Goal: Task Accomplishment & Management: Manage account settings

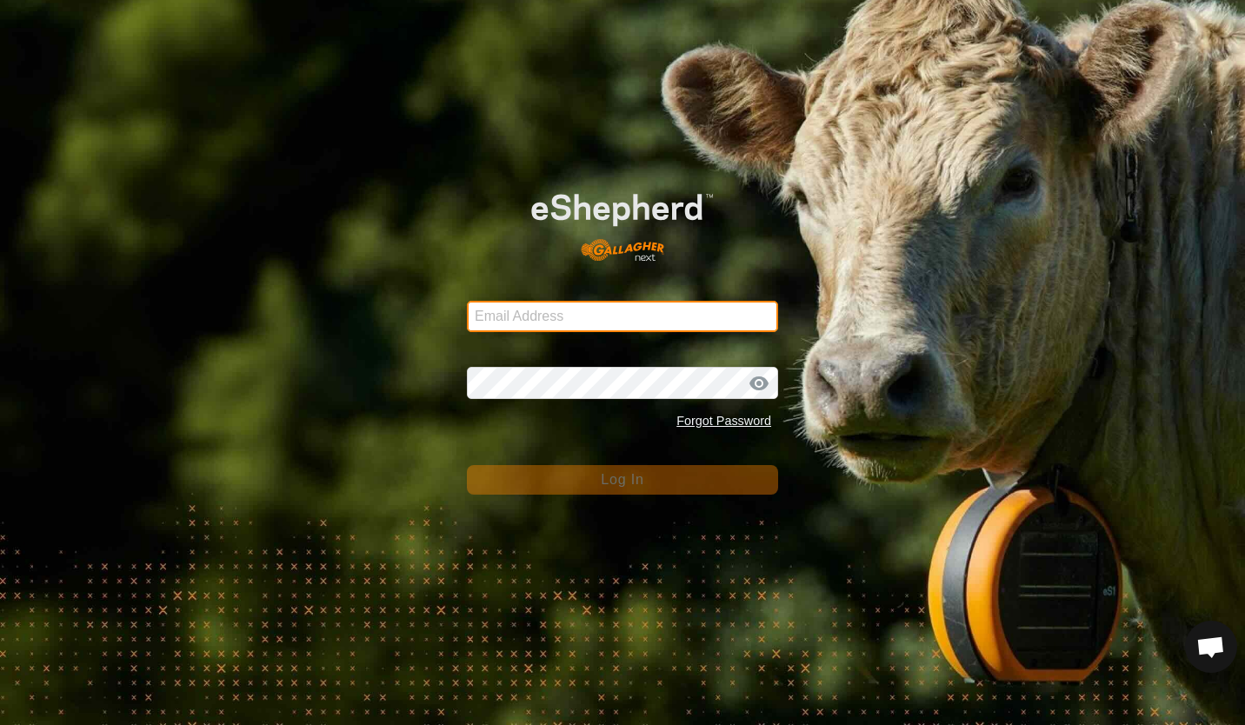
type input "[PERSON_NAME][EMAIL_ADDRESS][DOMAIN_NAME]"
click at [280, 443] on div "Email Address [PERSON_NAME][EMAIL_ADDRESS][DOMAIN_NAME] Password Forgot Passwor…" at bounding box center [622, 362] width 1245 height 725
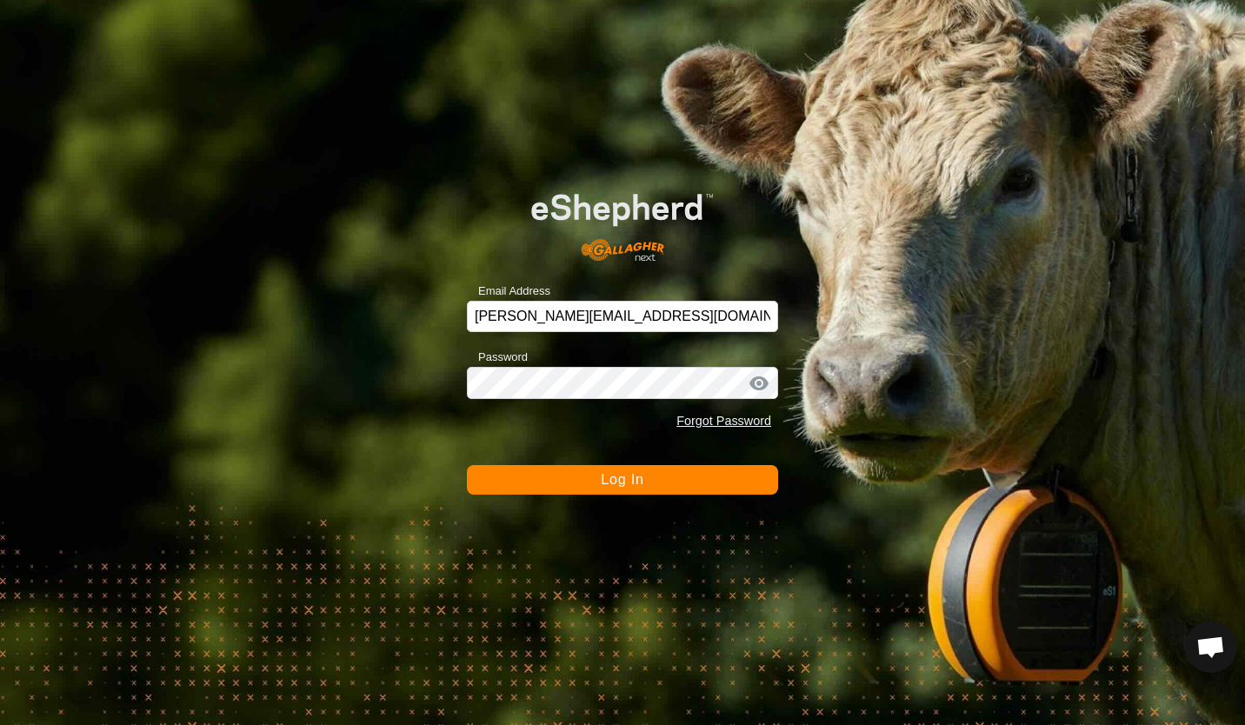
click at [594, 483] on button "Log In" at bounding box center [622, 480] width 311 height 30
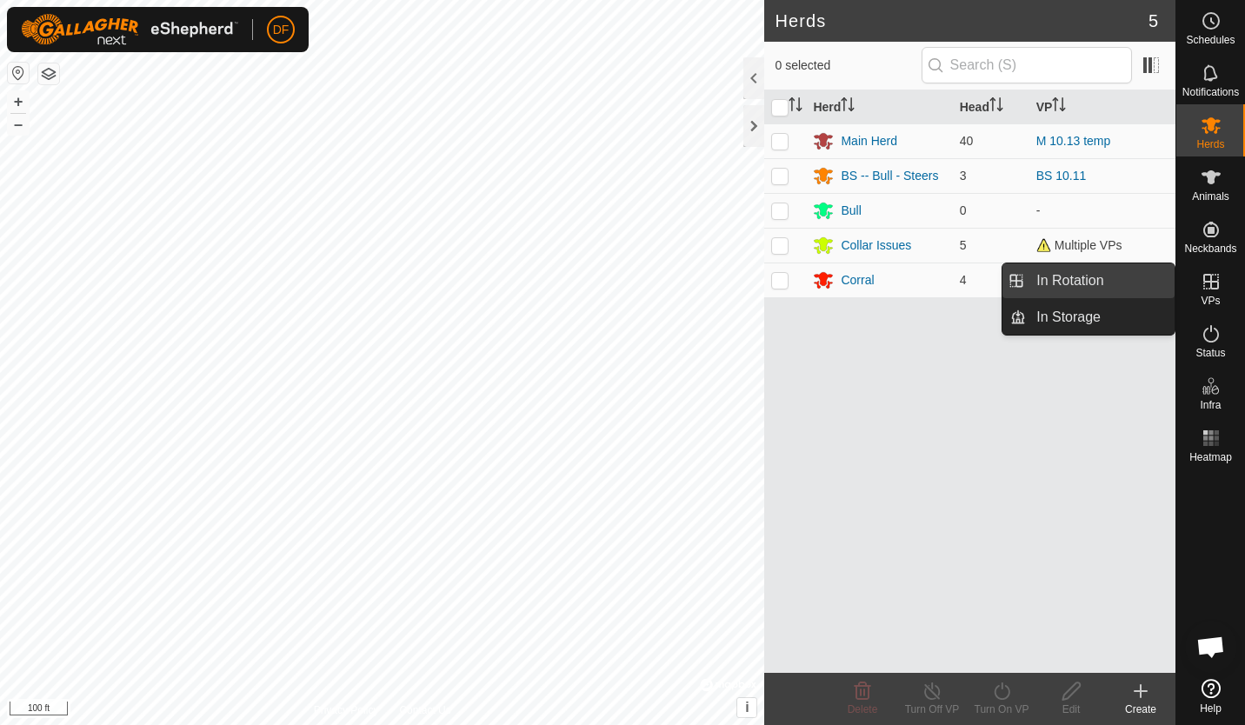
click at [1136, 274] on link "In Rotation" at bounding box center [1100, 280] width 149 height 35
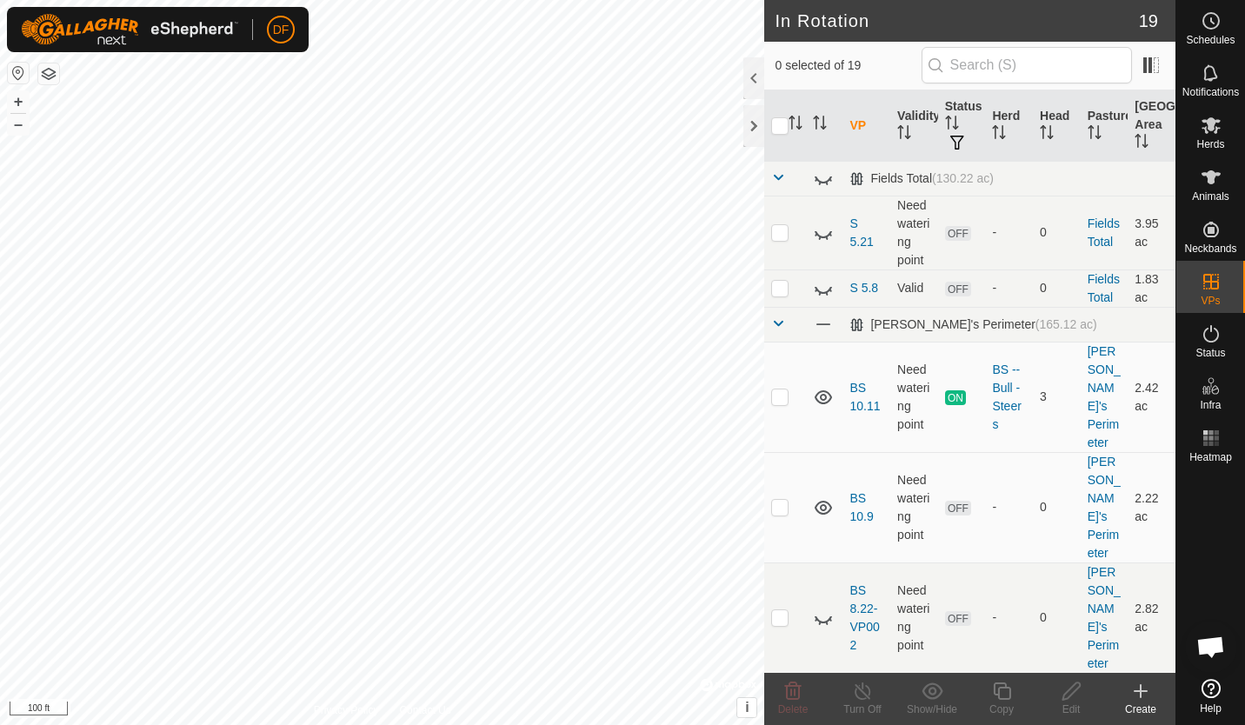
click at [1136, 692] on icon at bounding box center [1140, 691] width 21 height 21
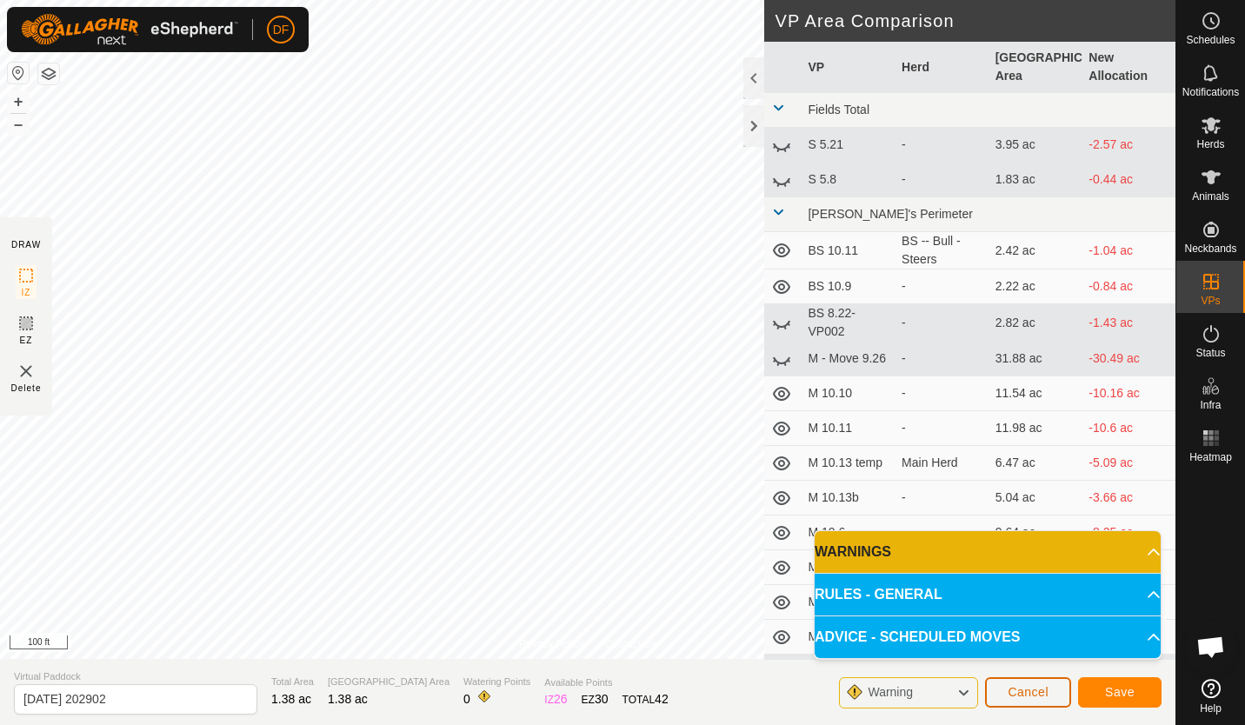
click at [1020, 694] on span "Cancel" at bounding box center [1028, 692] width 41 height 14
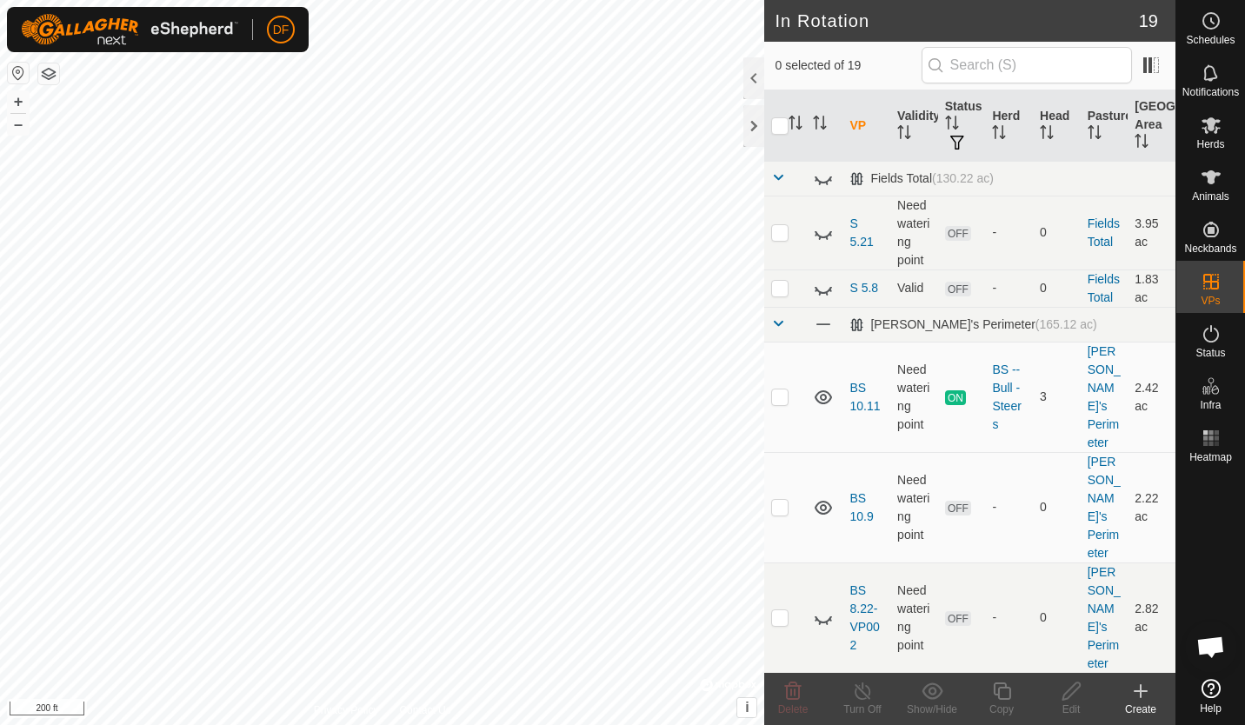
click at [1139, 686] on icon at bounding box center [1140, 691] width 21 height 21
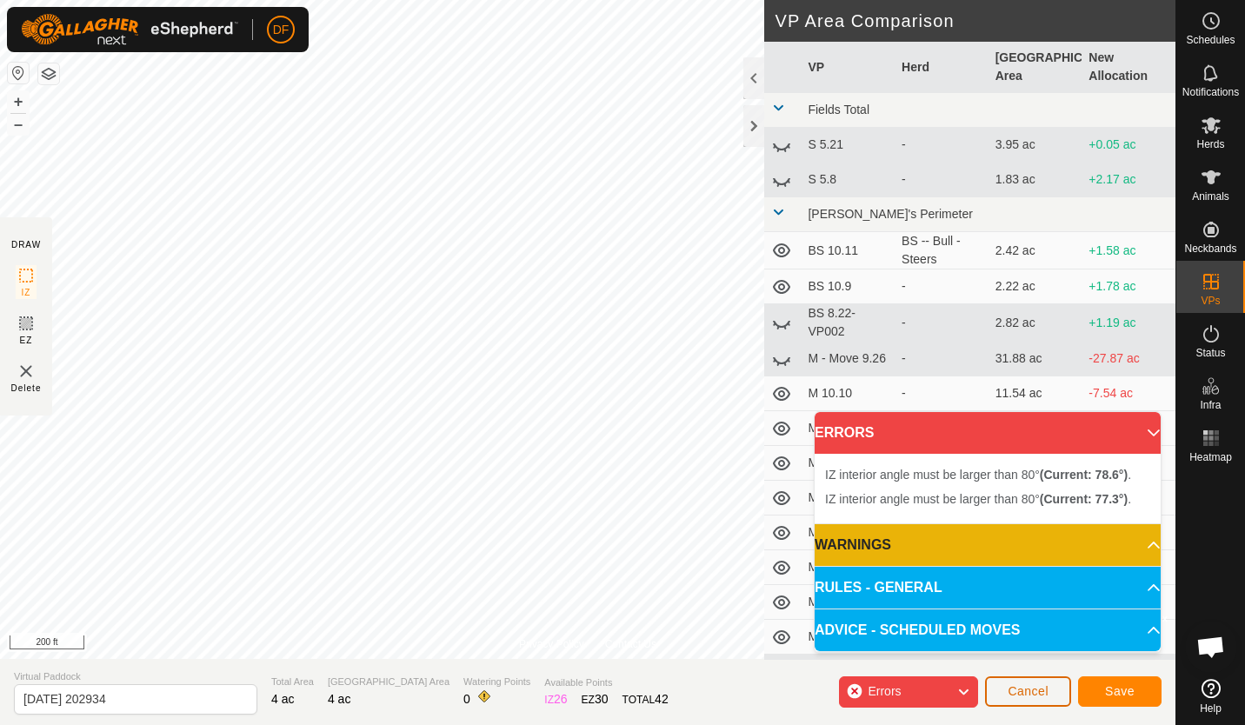
click at [1020, 701] on button "Cancel" at bounding box center [1028, 691] width 86 height 30
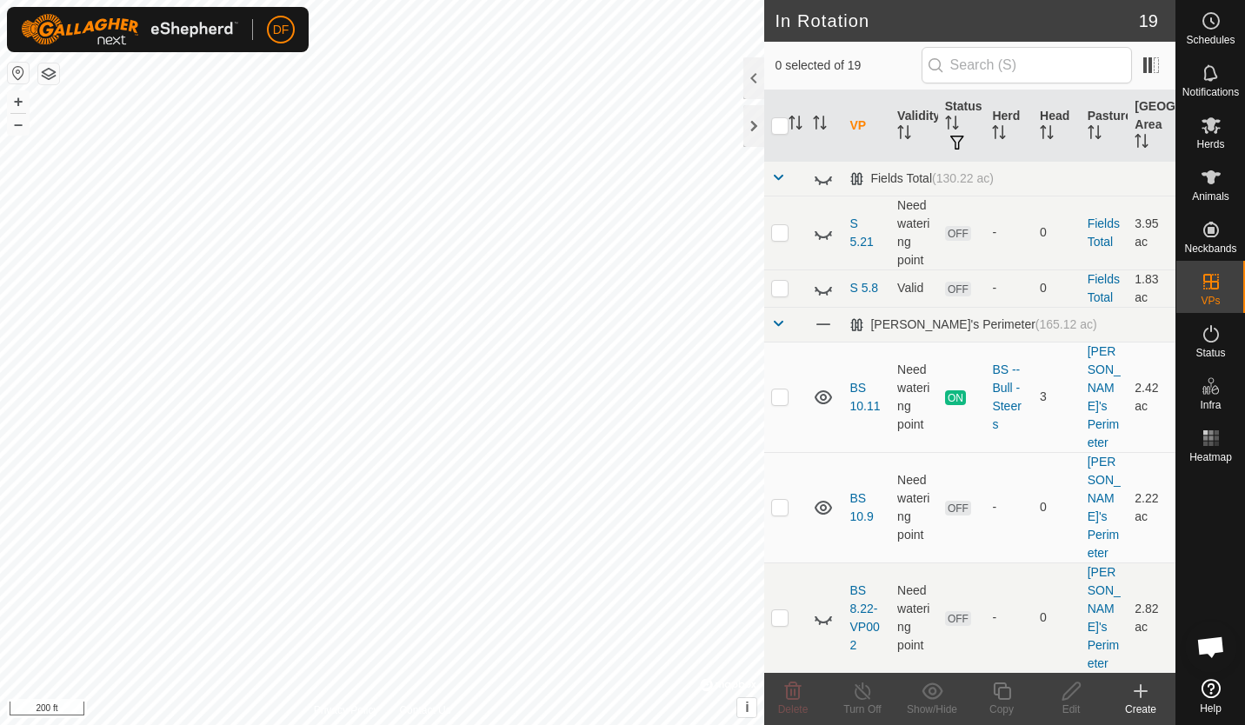
click at [1141, 691] on icon at bounding box center [1141, 691] width 12 height 0
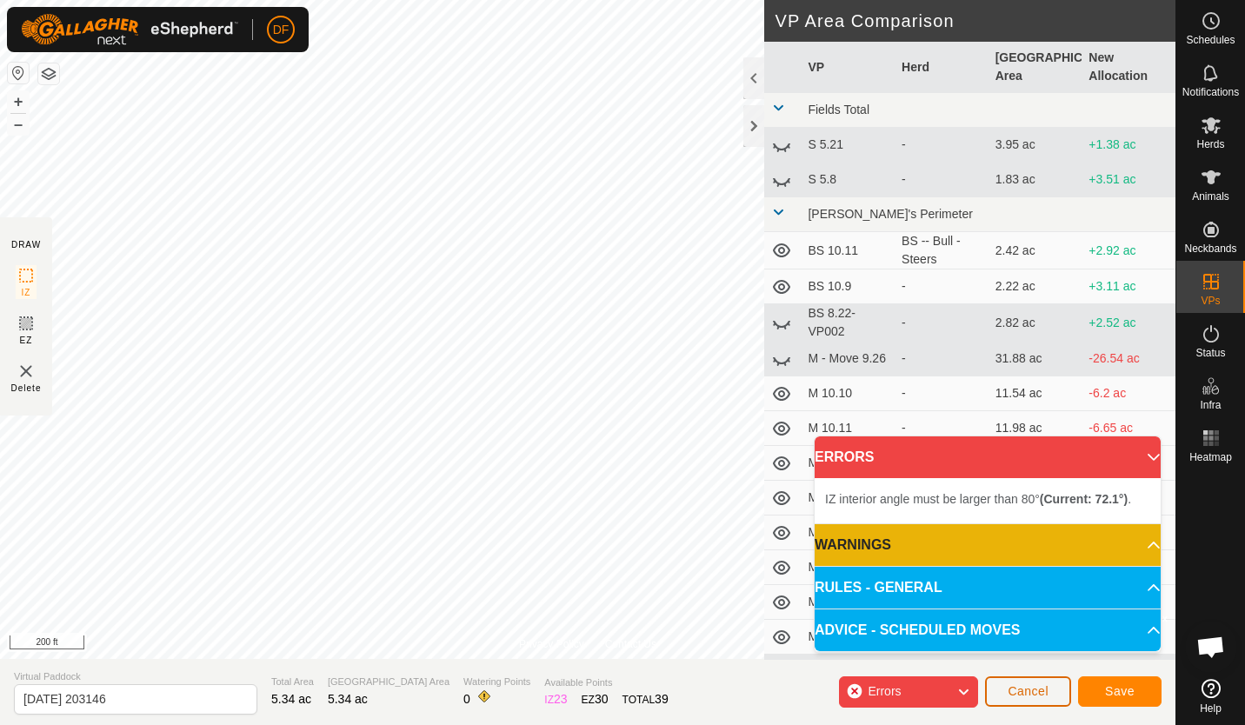
click at [1036, 688] on span "Cancel" at bounding box center [1028, 691] width 41 height 14
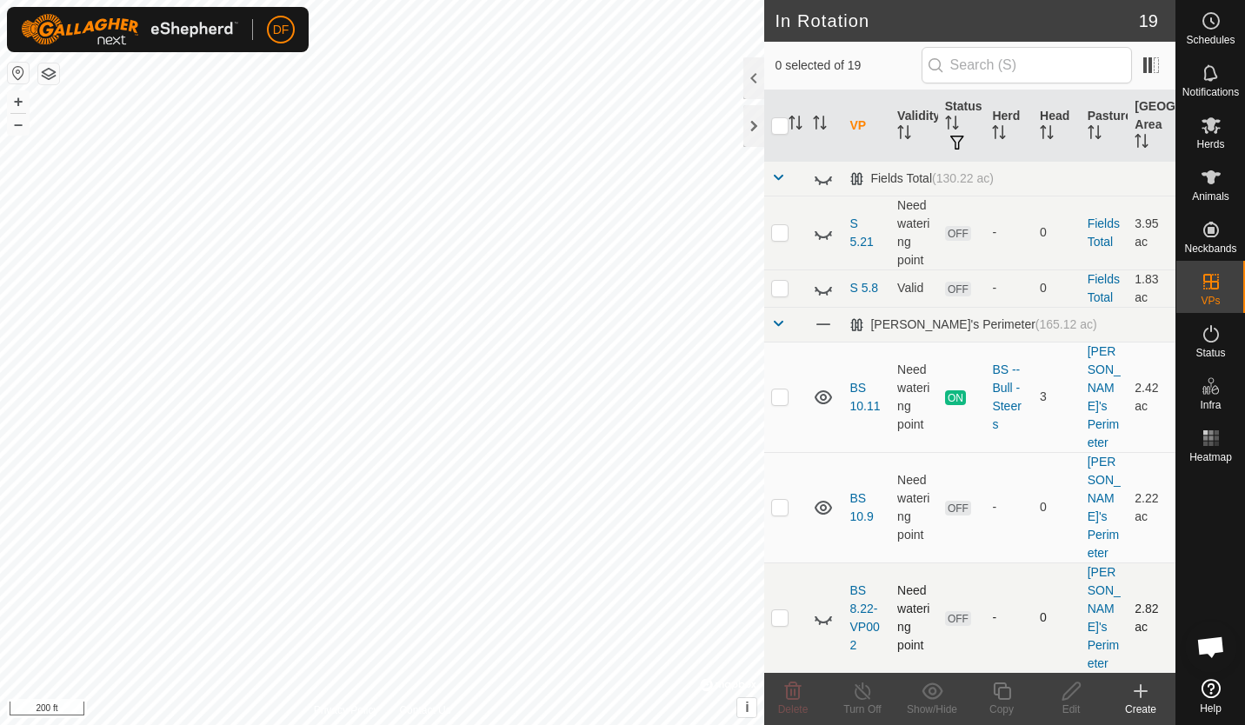
checkbox input "true"
click at [1002, 696] on icon at bounding box center [1002, 691] width 22 height 21
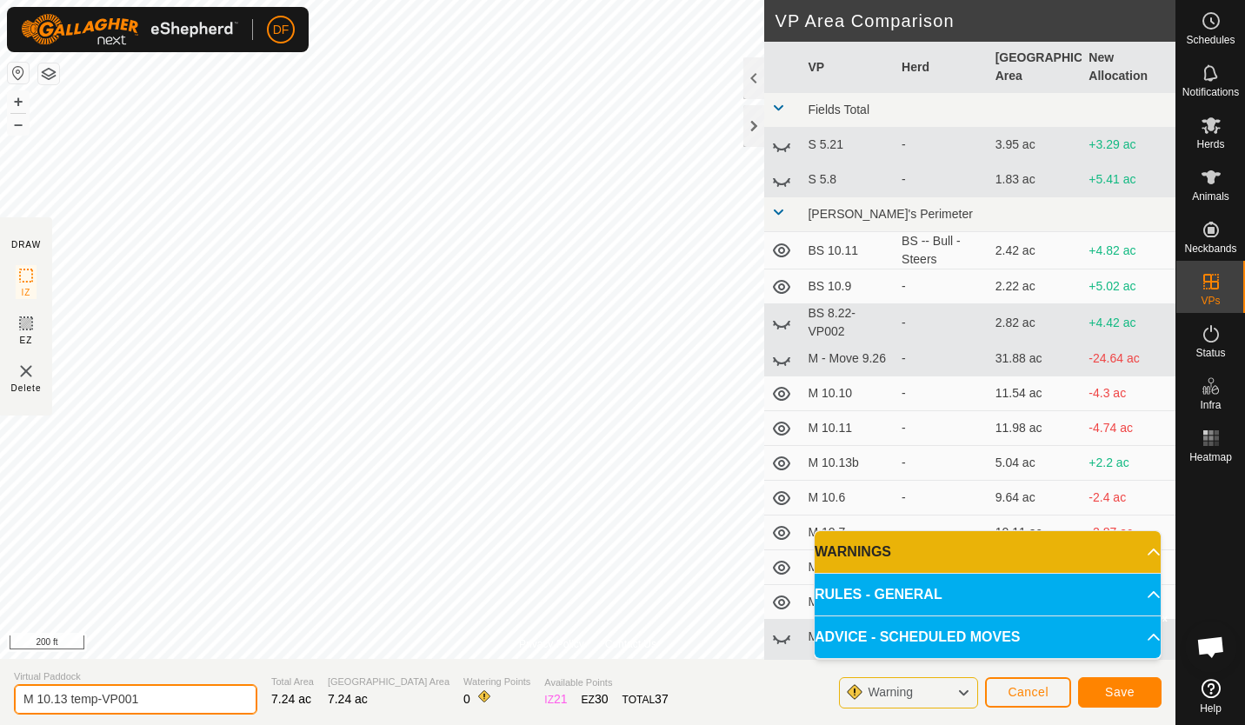
drag, startPoint x: 154, startPoint y: 698, endPoint x: 0, endPoint y: 697, distance: 153.9
click at [0, 697] on html "DF Schedules Notifications Herds Animals Neckbands VPs Status Infra Heatmap Hel…" at bounding box center [622, 362] width 1245 height 725
type input "M 10.14"
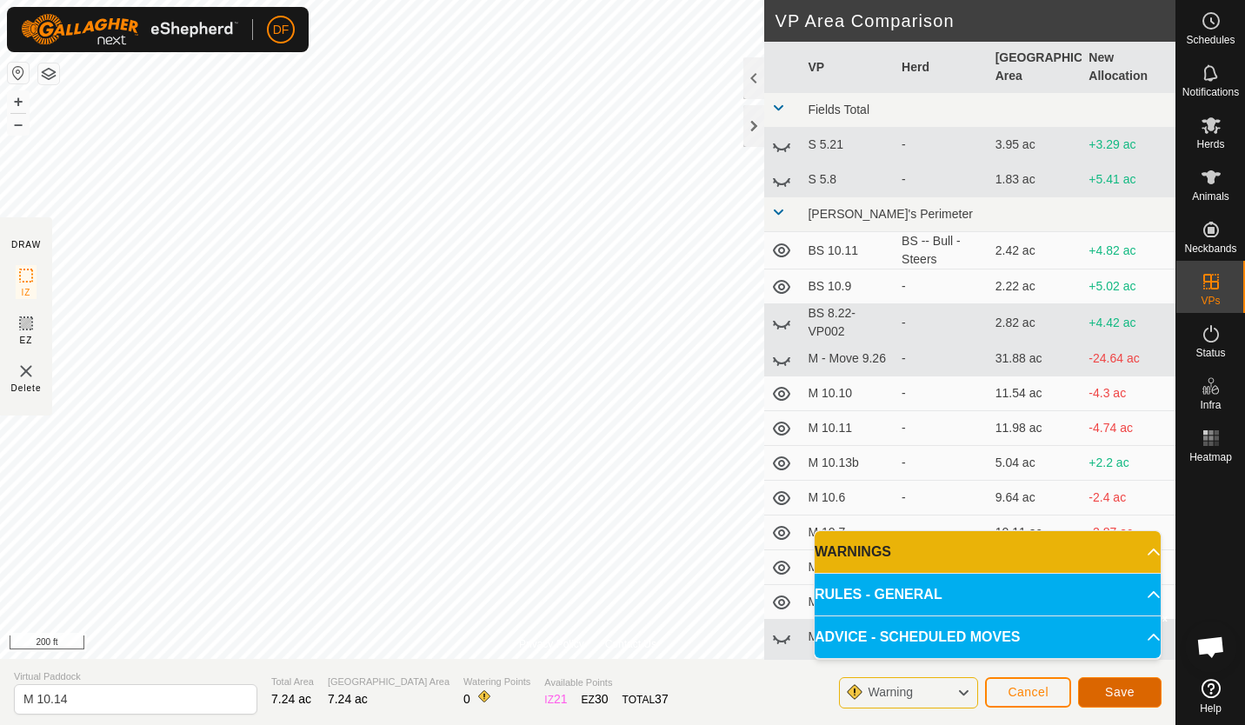
click at [1116, 689] on span "Save" at bounding box center [1120, 692] width 30 height 14
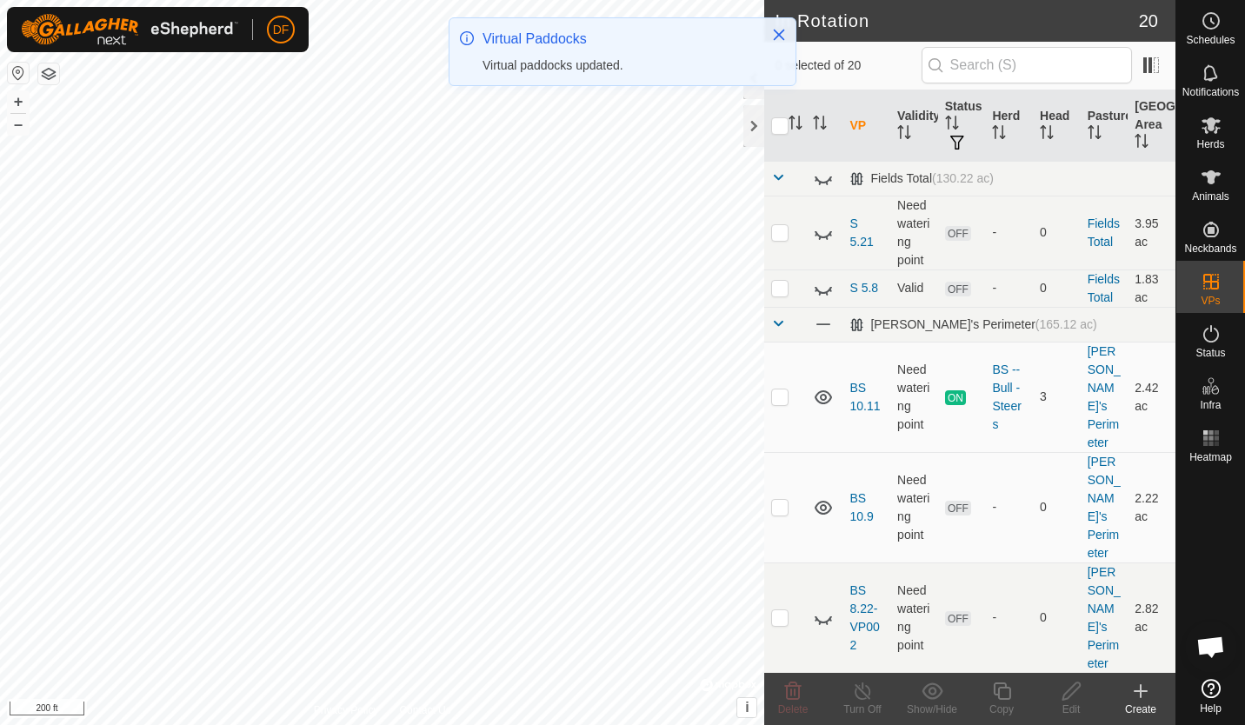
checkbox input "true"
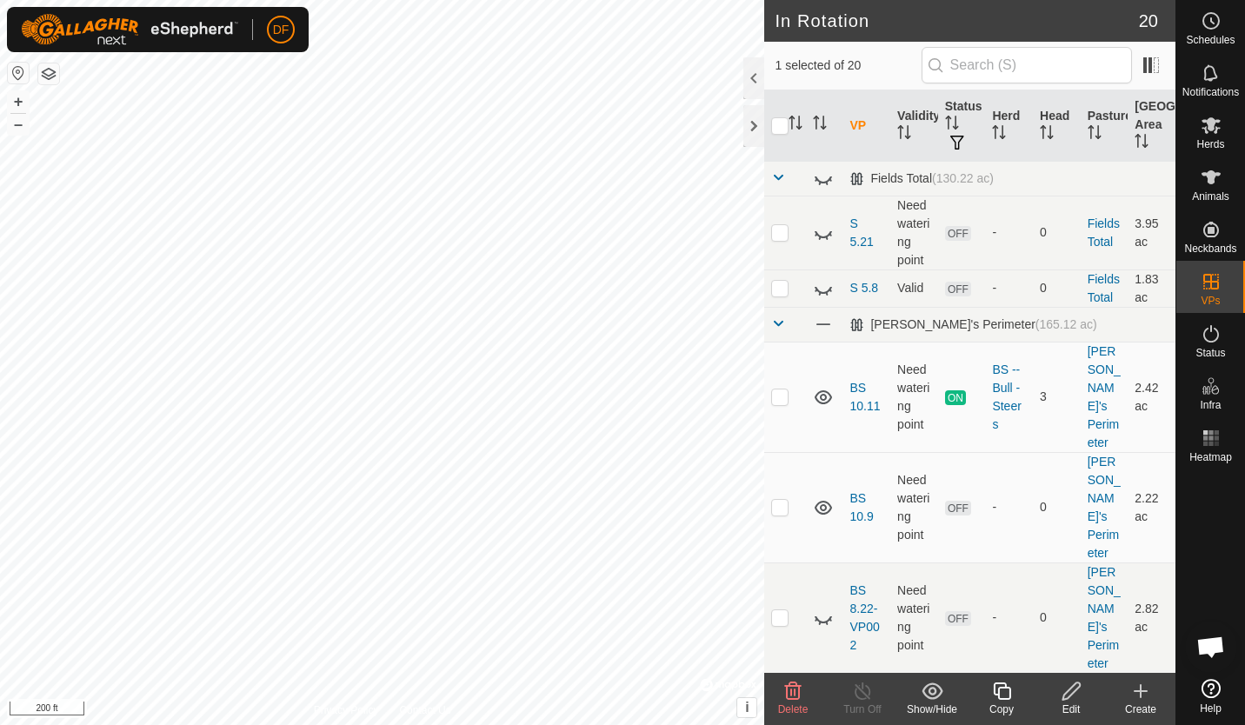
click at [1002, 696] on icon at bounding box center [1002, 691] width 22 height 21
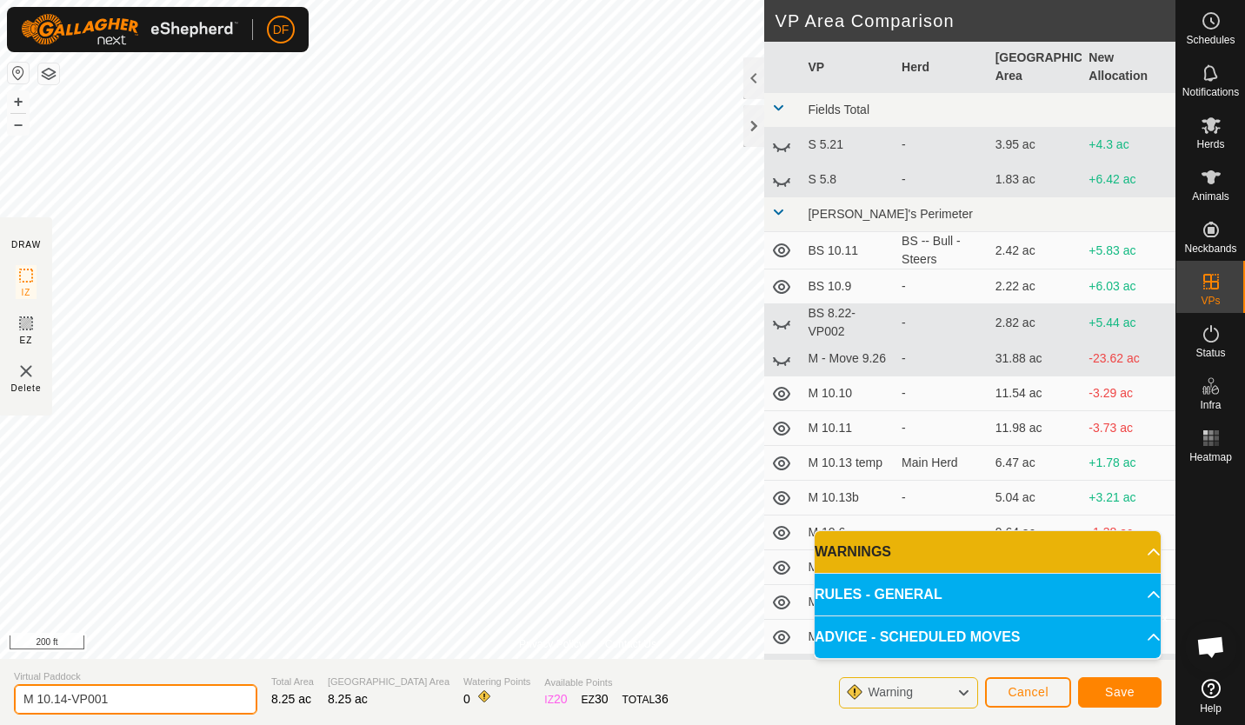
click at [122, 700] on input "M 10.14-VP001" at bounding box center [135, 699] width 243 height 30
type input "M 10.15"
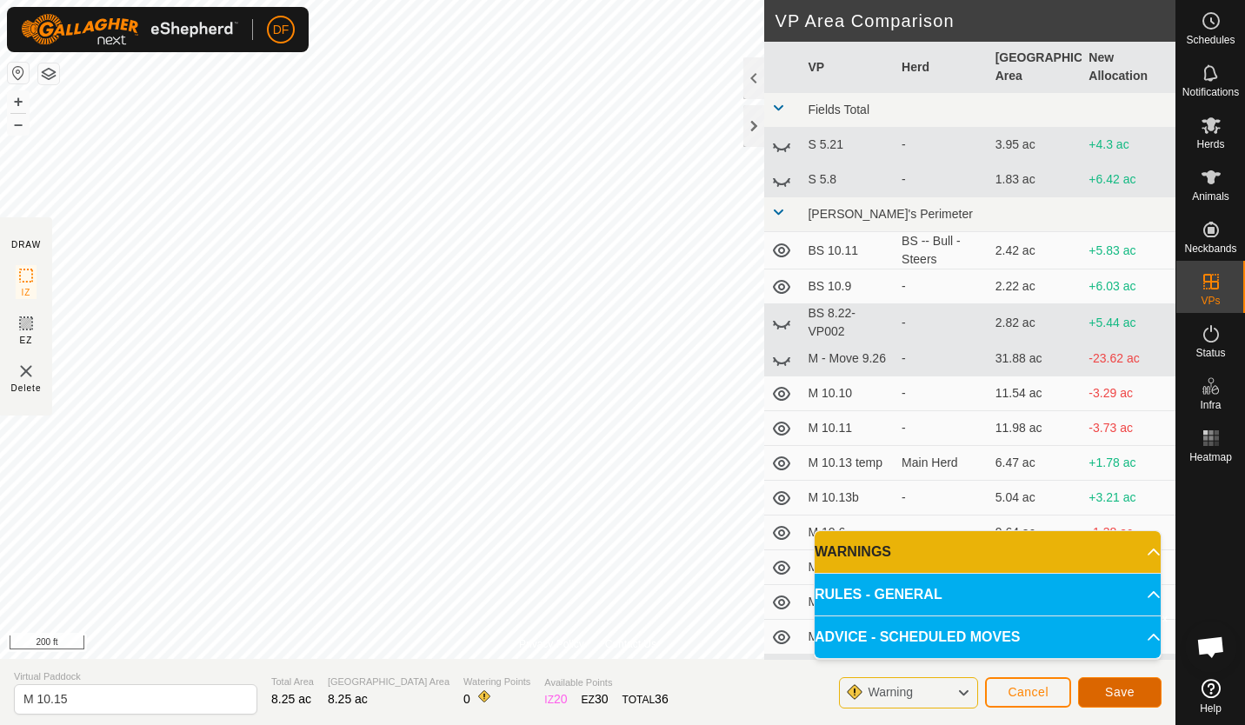
click at [1121, 690] on span "Save" at bounding box center [1120, 692] width 30 height 14
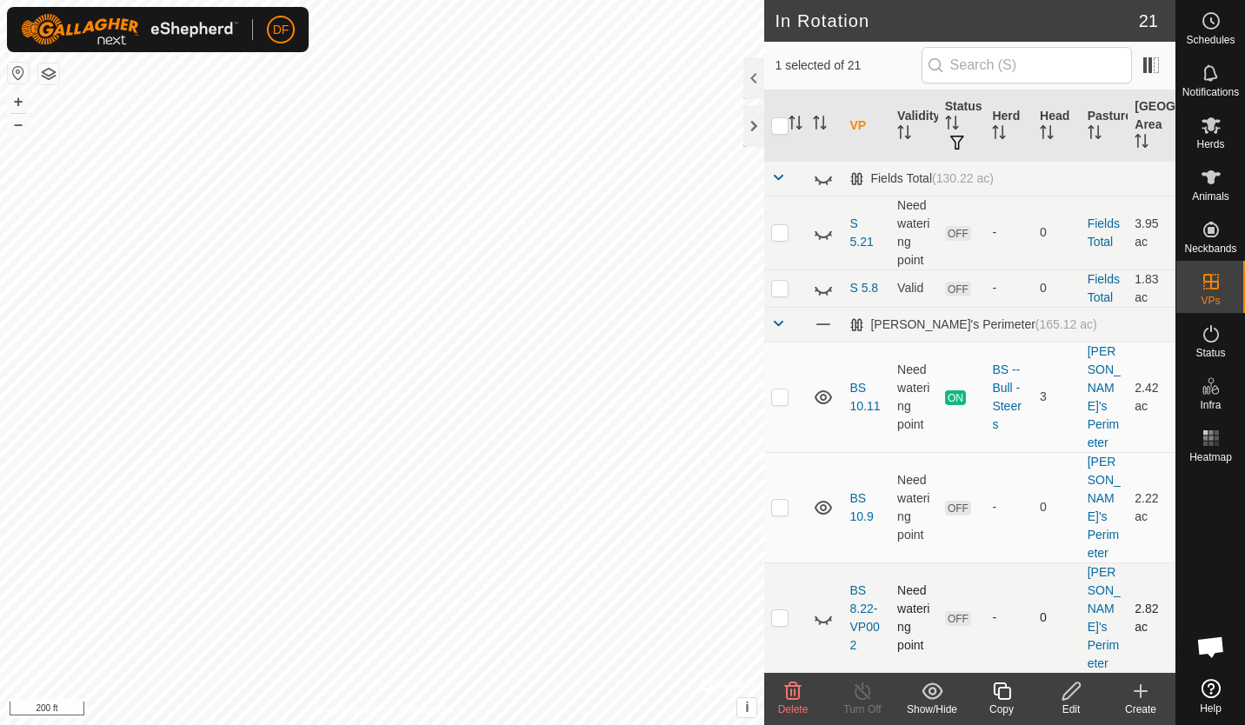
checkbox input "true"
click at [996, 695] on icon at bounding box center [1001, 691] width 17 height 17
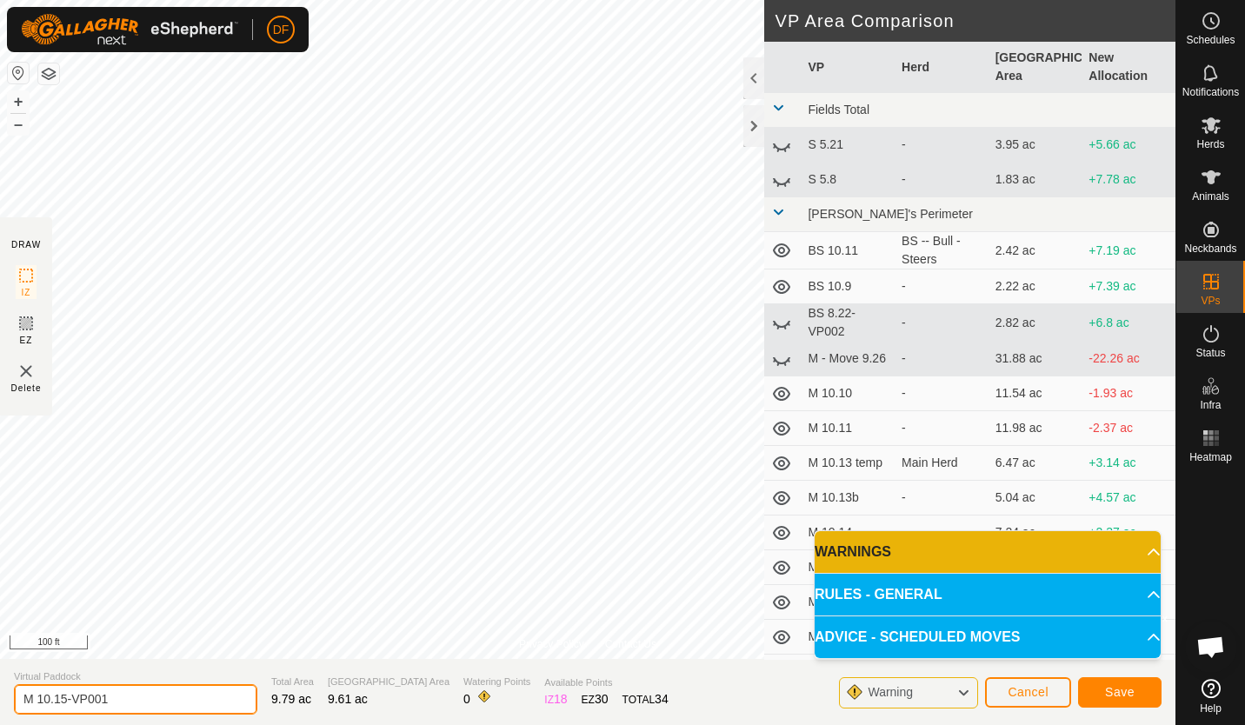
drag, startPoint x: 117, startPoint y: 700, endPoint x: 68, endPoint y: 701, distance: 49.6
click at [68, 701] on input "M 10.15-VP001" at bounding box center [135, 699] width 243 height 30
type input "M 10.16"
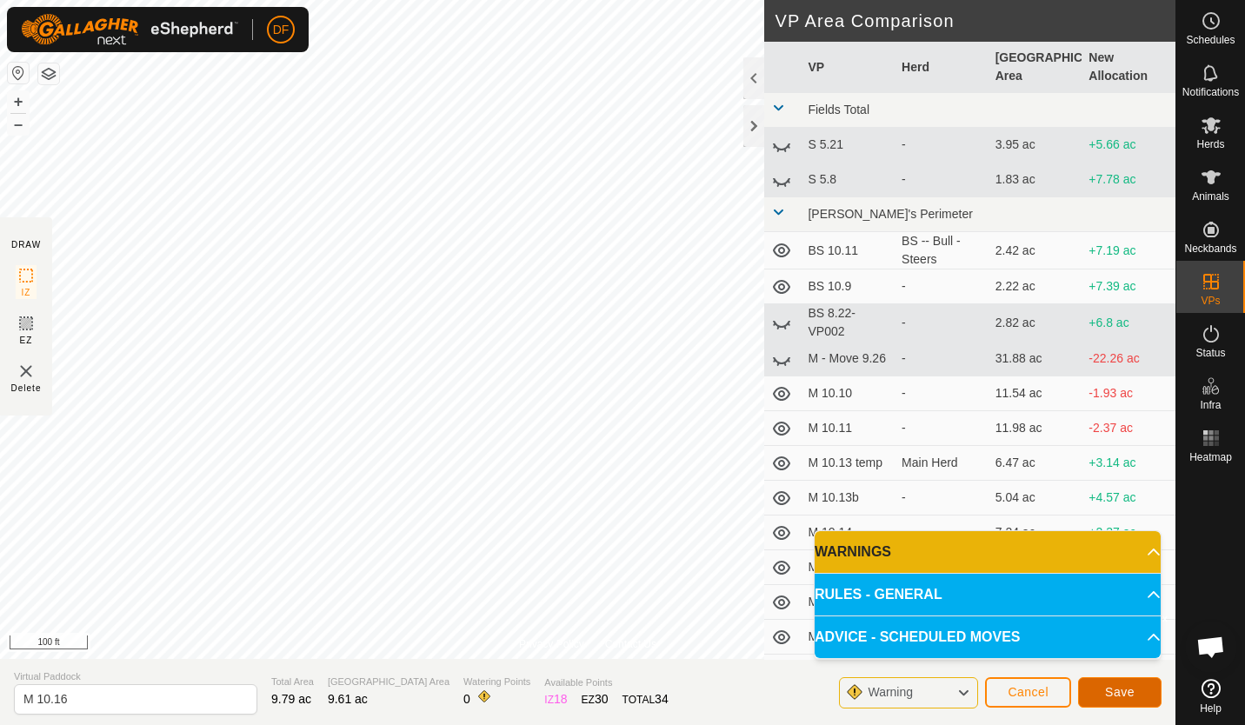
click at [1132, 692] on span "Save" at bounding box center [1120, 692] width 30 height 14
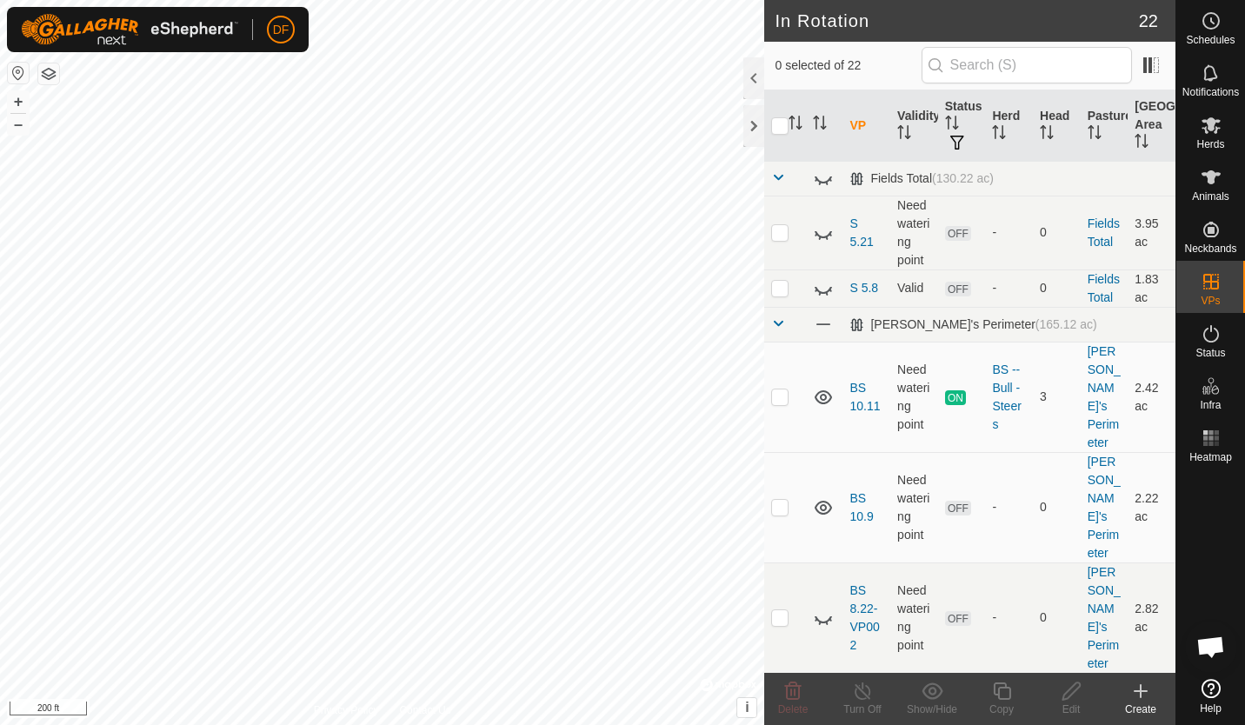
checkbox input "true"
click at [997, 692] on icon at bounding box center [1001, 691] width 17 height 17
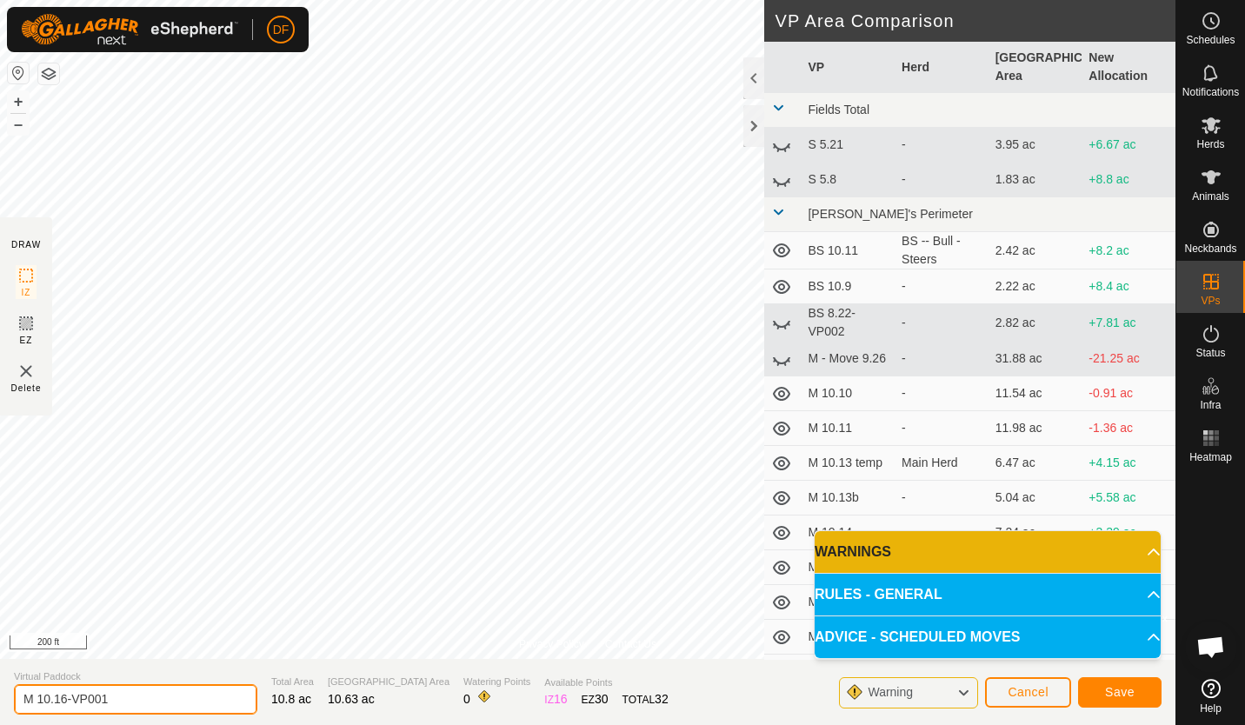
click at [133, 712] on input "M 10.16-VP001" at bounding box center [135, 699] width 243 height 30
type input "M 10.17"
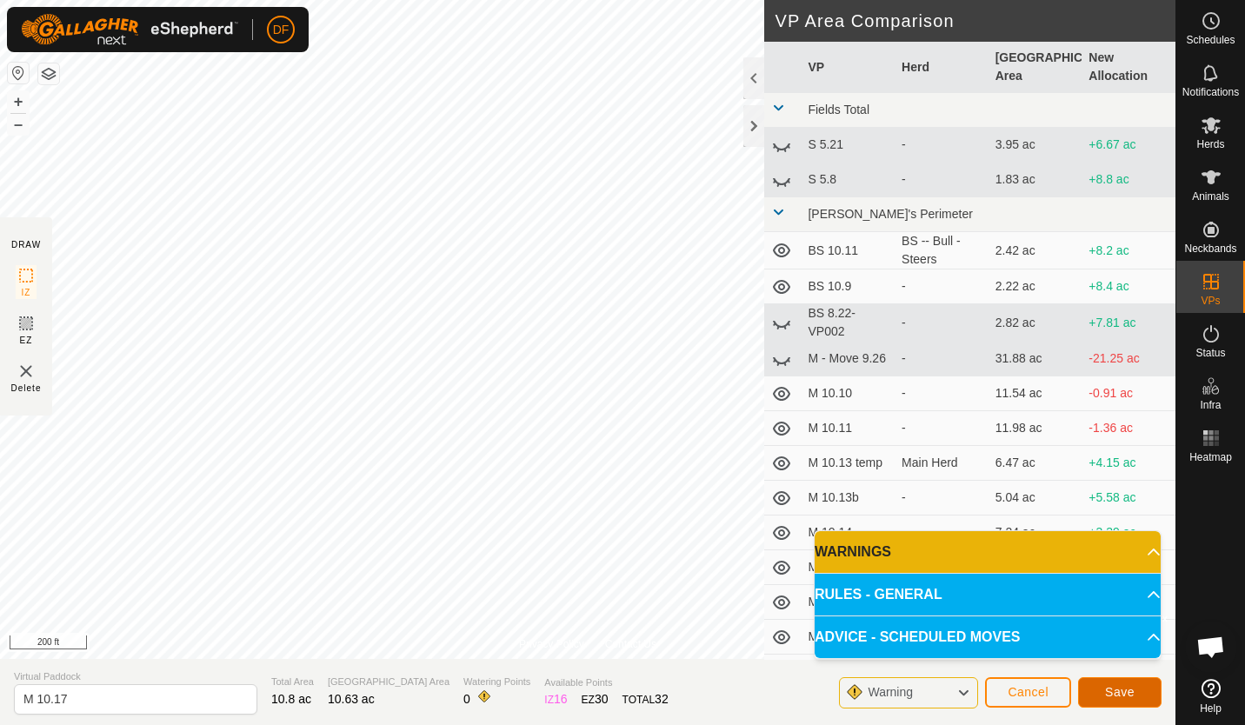
click at [1126, 689] on span "Save" at bounding box center [1120, 692] width 30 height 14
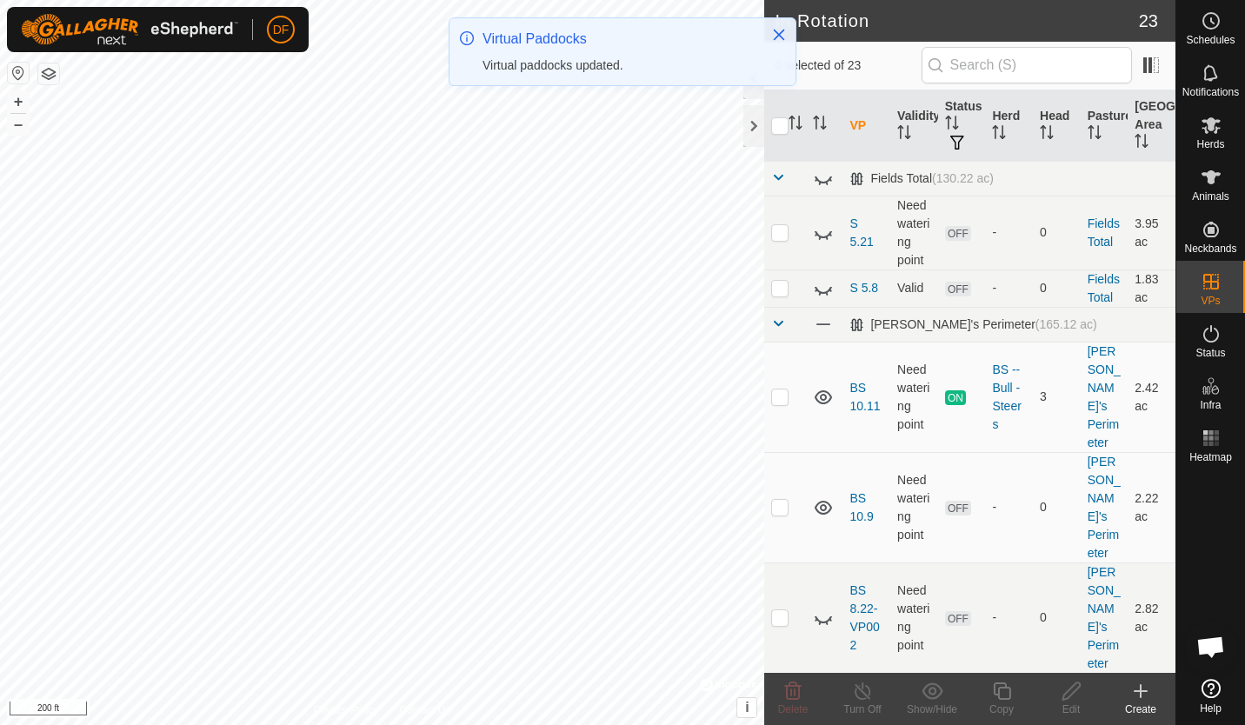
checkbox input "true"
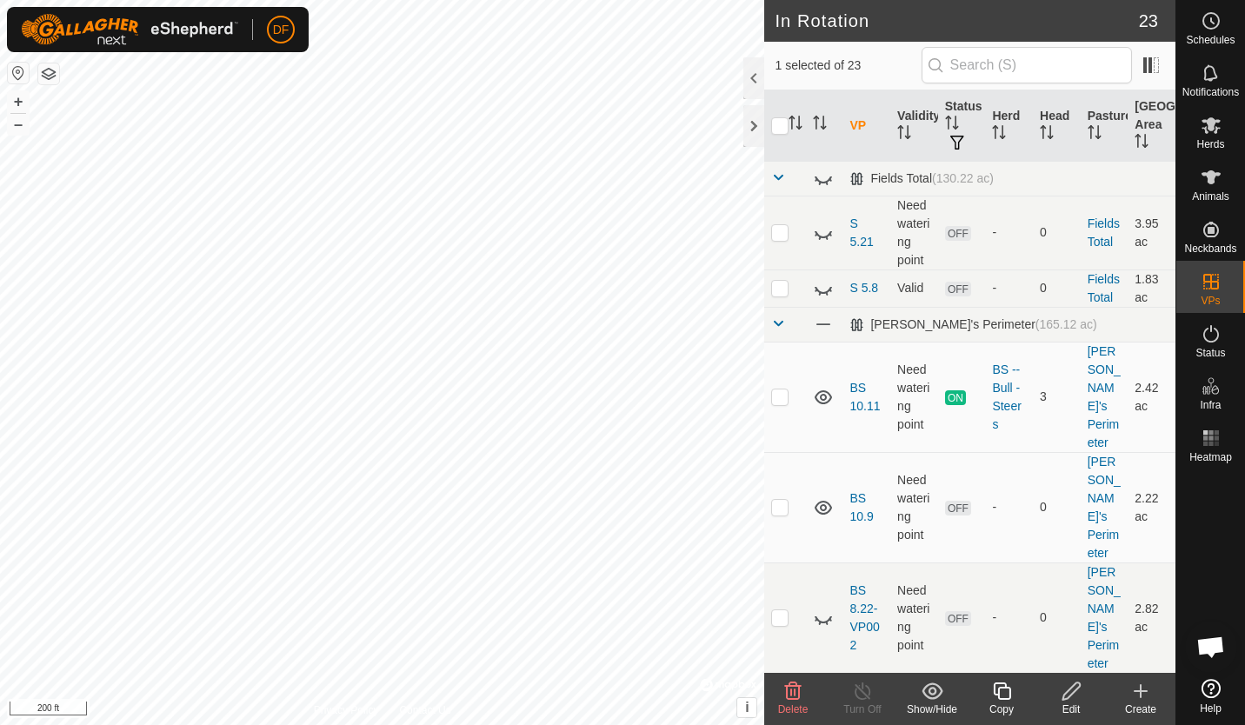
click at [998, 690] on icon at bounding box center [1001, 691] width 17 height 17
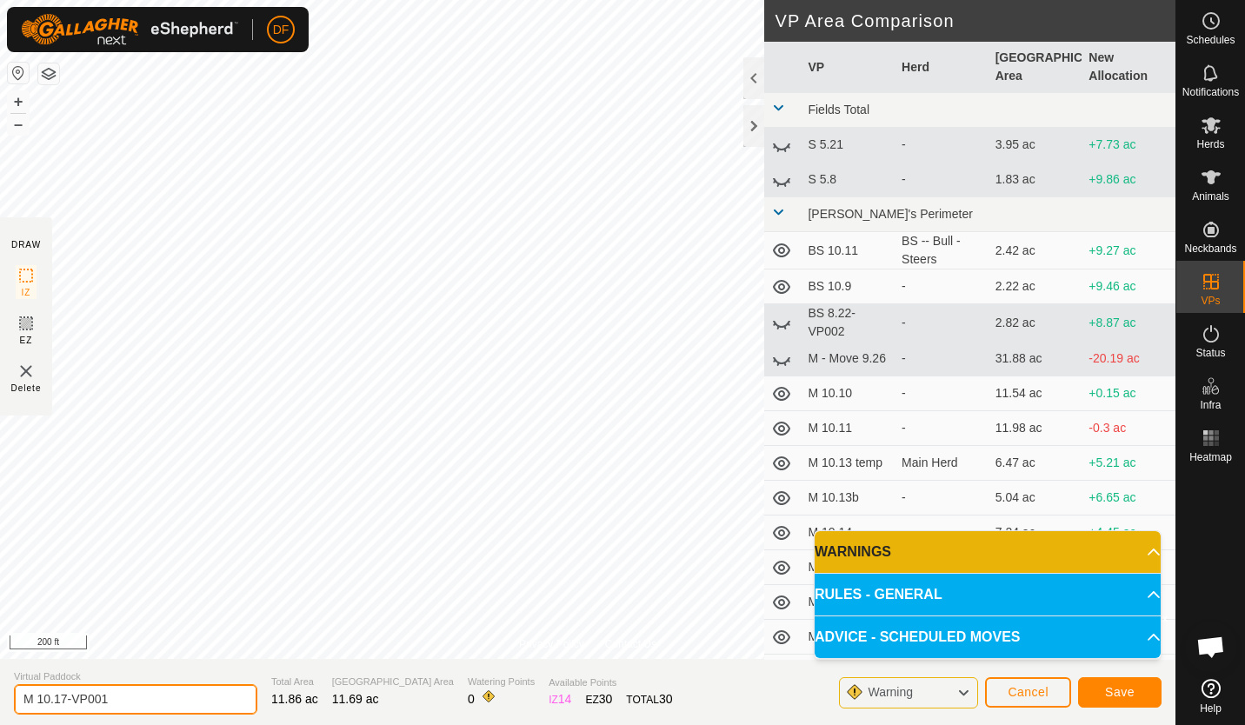
drag, startPoint x: 117, startPoint y: 697, endPoint x: 71, endPoint y: 703, distance: 46.5
click at [71, 703] on input "M 10.17-VP001" at bounding box center [135, 699] width 243 height 30
type input "M 10.18"
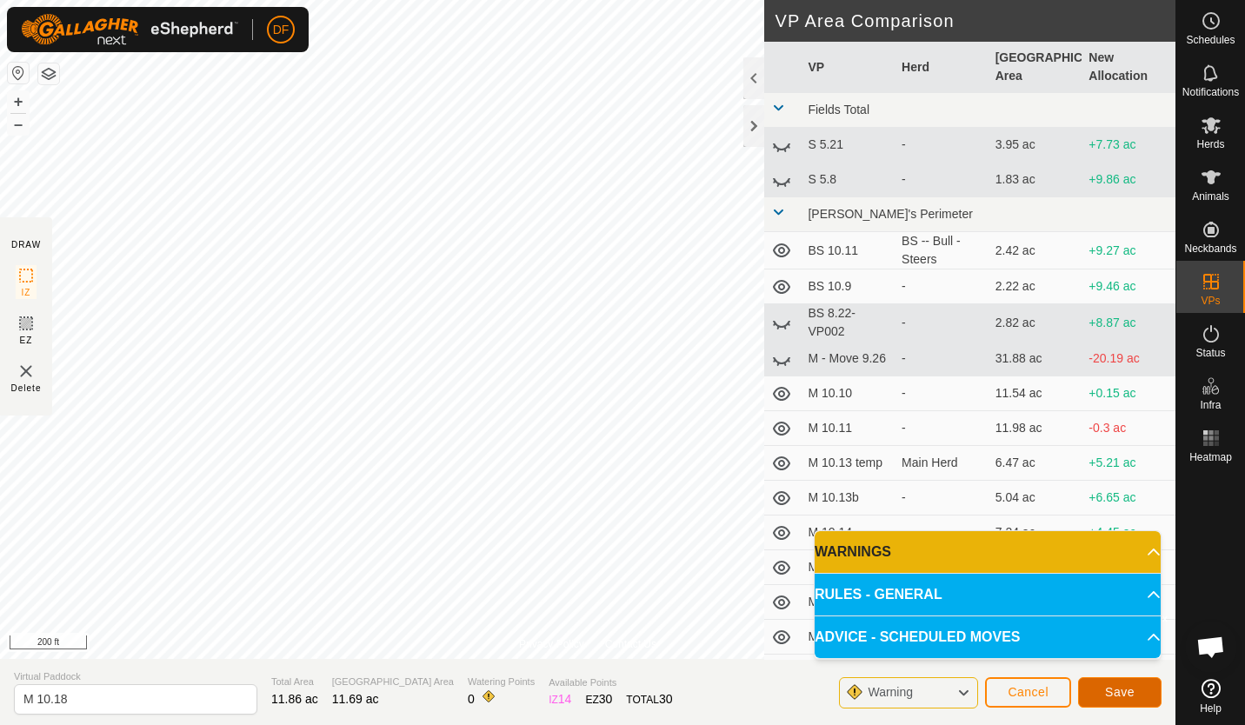
click at [1114, 694] on span "Save" at bounding box center [1120, 692] width 30 height 14
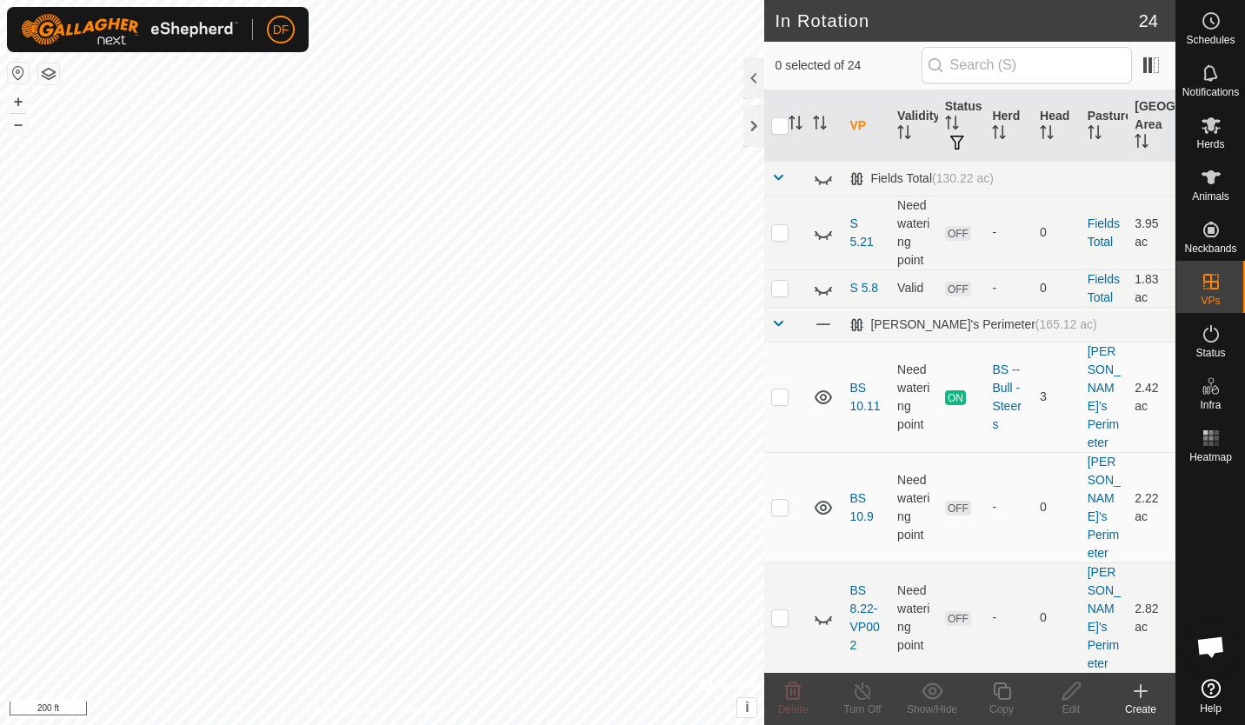
checkbox input "true"
click at [1003, 691] on icon at bounding box center [1002, 691] width 22 height 21
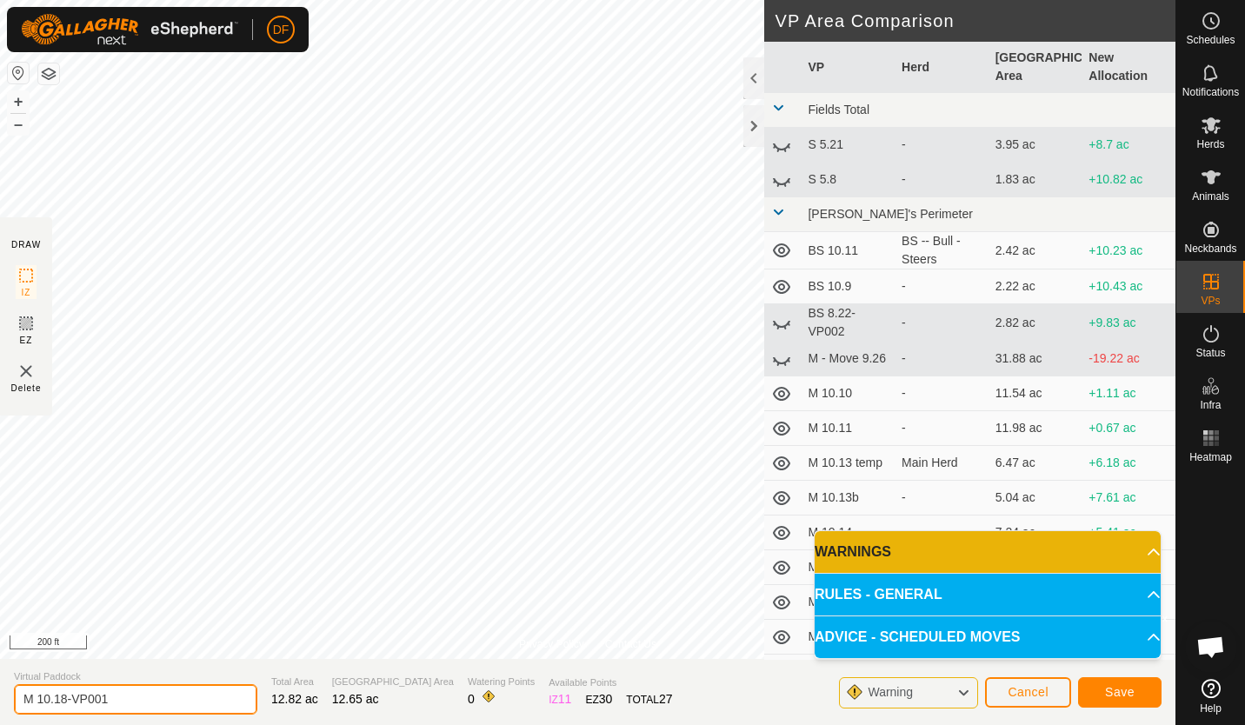
drag, startPoint x: 121, startPoint y: 697, endPoint x: 60, endPoint y: 699, distance: 60.9
click at [60, 699] on input "M 10.18-VP001" at bounding box center [135, 699] width 243 height 30
type input "M 10.19"
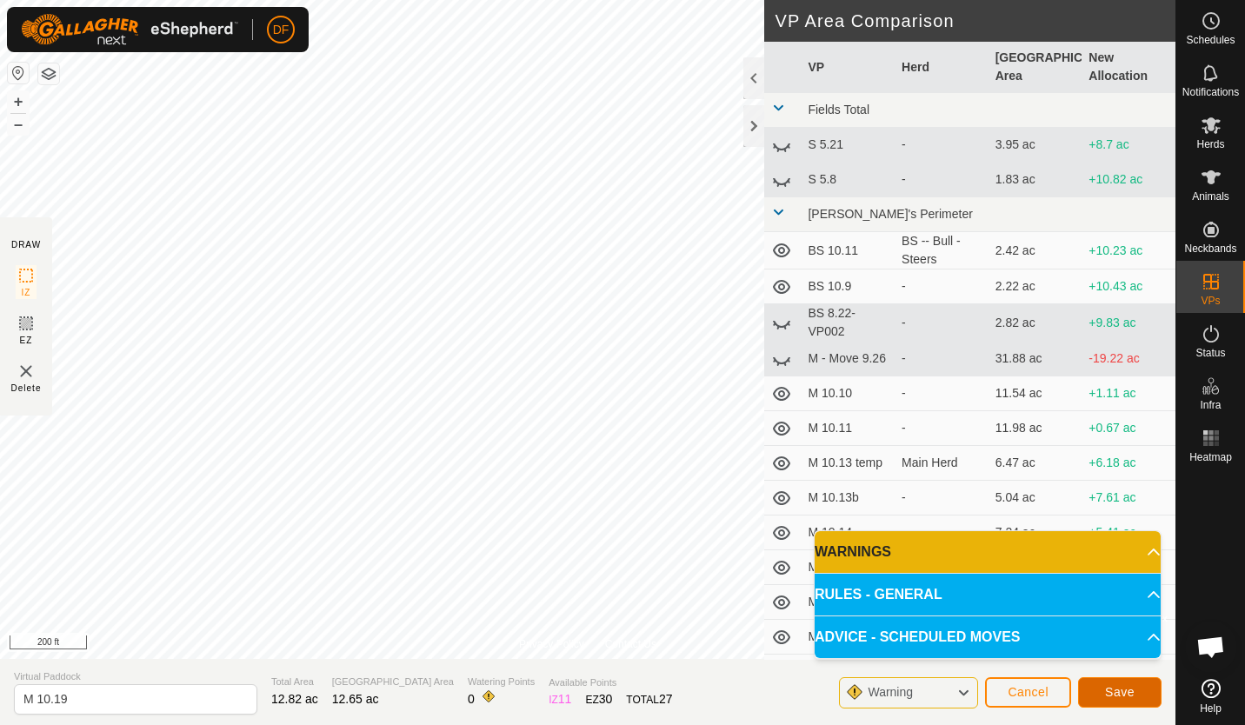
click at [1116, 687] on span "Save" at bounding box center [1120, 692] width 30 height 14
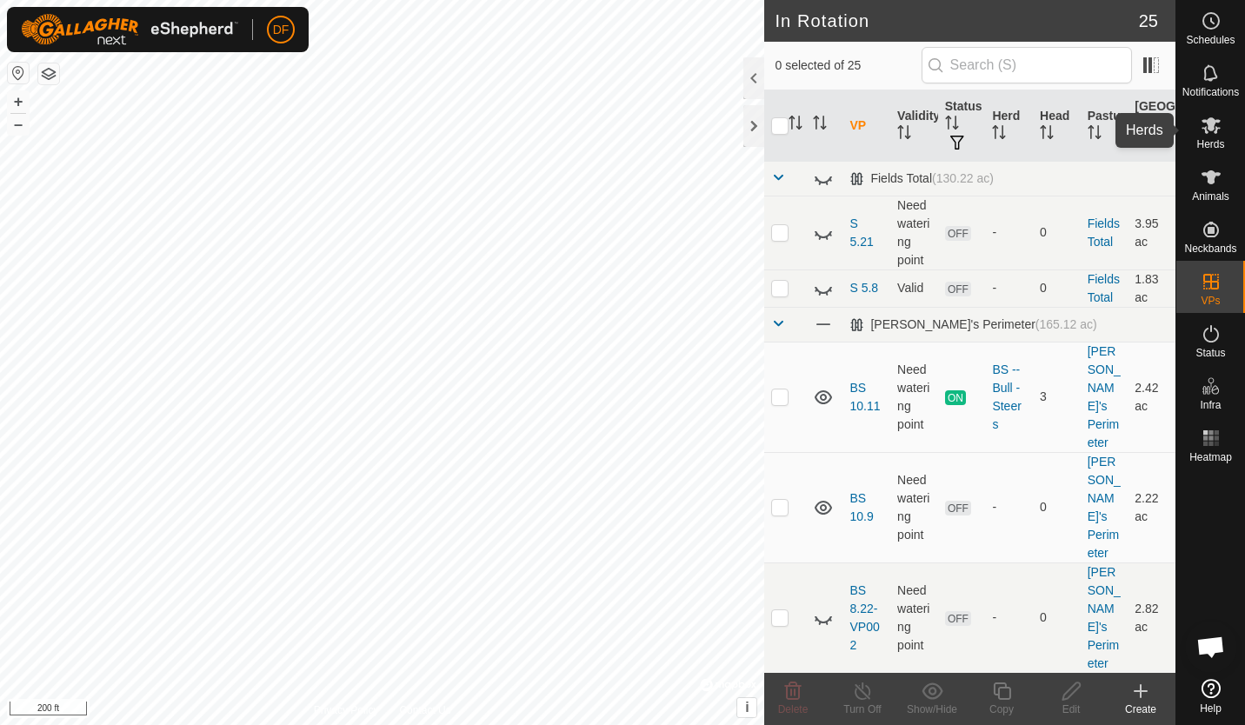
click at [1209, 134] on icon at bounding box center [1211, 125] width 21 height 21
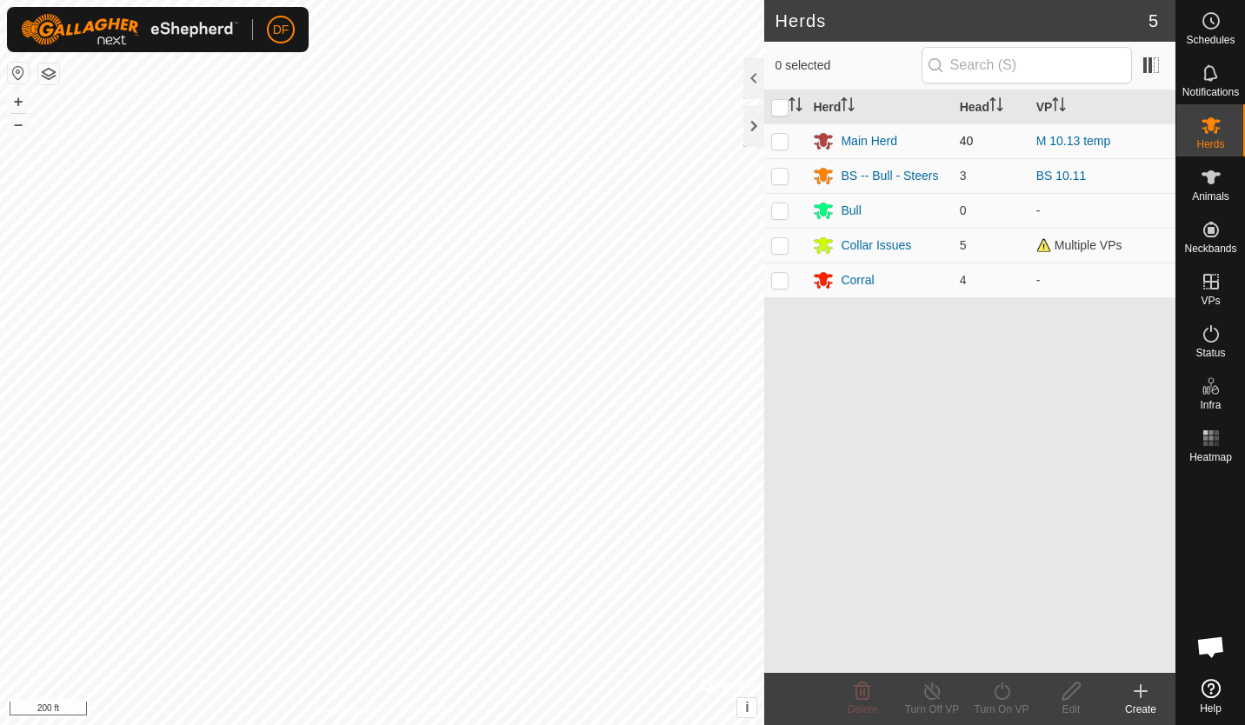
click at [777, 140] on p-checkbox at bounding box center [779, 141] width 17 height 14
checkbox input "true"
click at [1001, 697] on icon at bounding box center [1002, 691] width 22 height 21
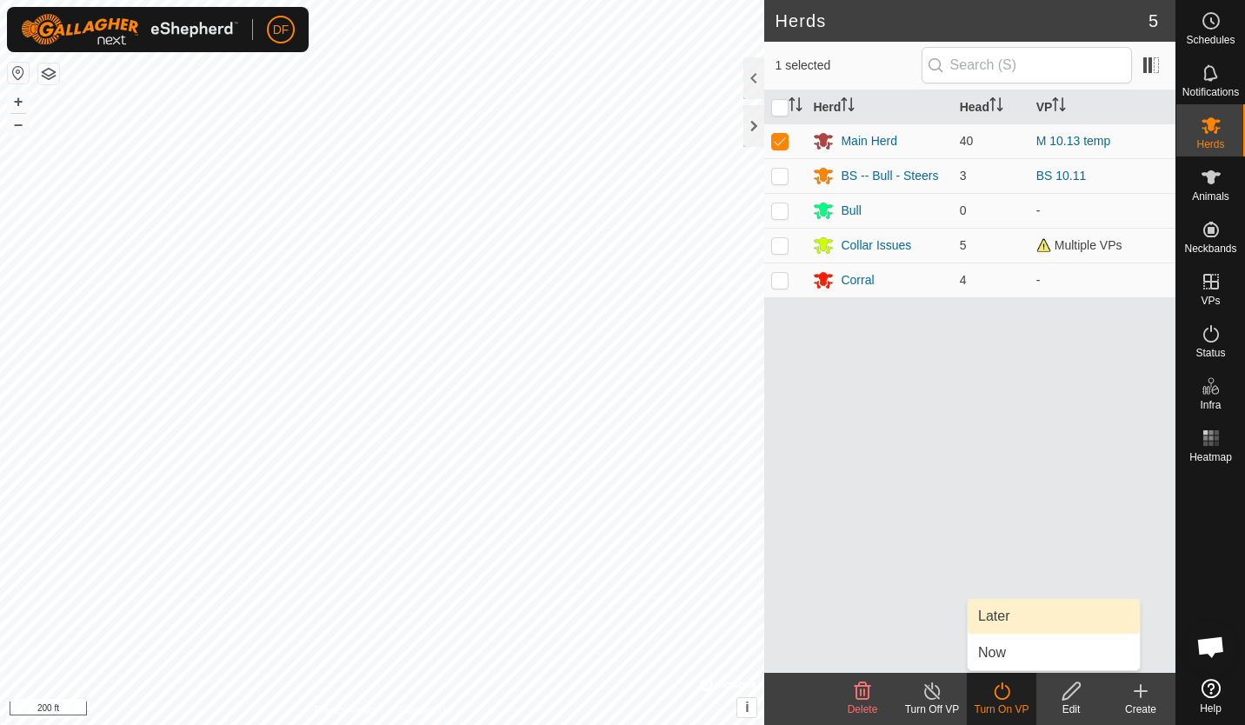
click at [995, 618] on link "Later" at bounding box center [1054, 616] width 172 height 35
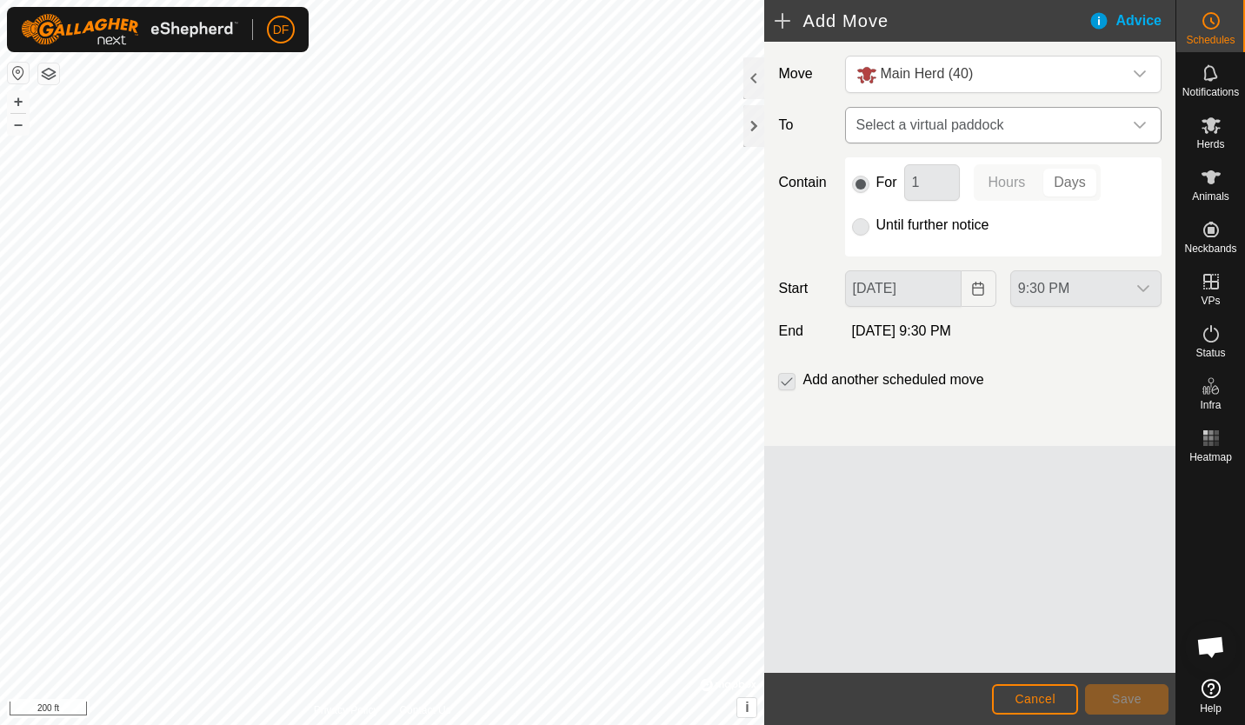
click at [1140, 122] on icon "dropdown trigger" at bounding box center [1140, 125] width 14 height 14
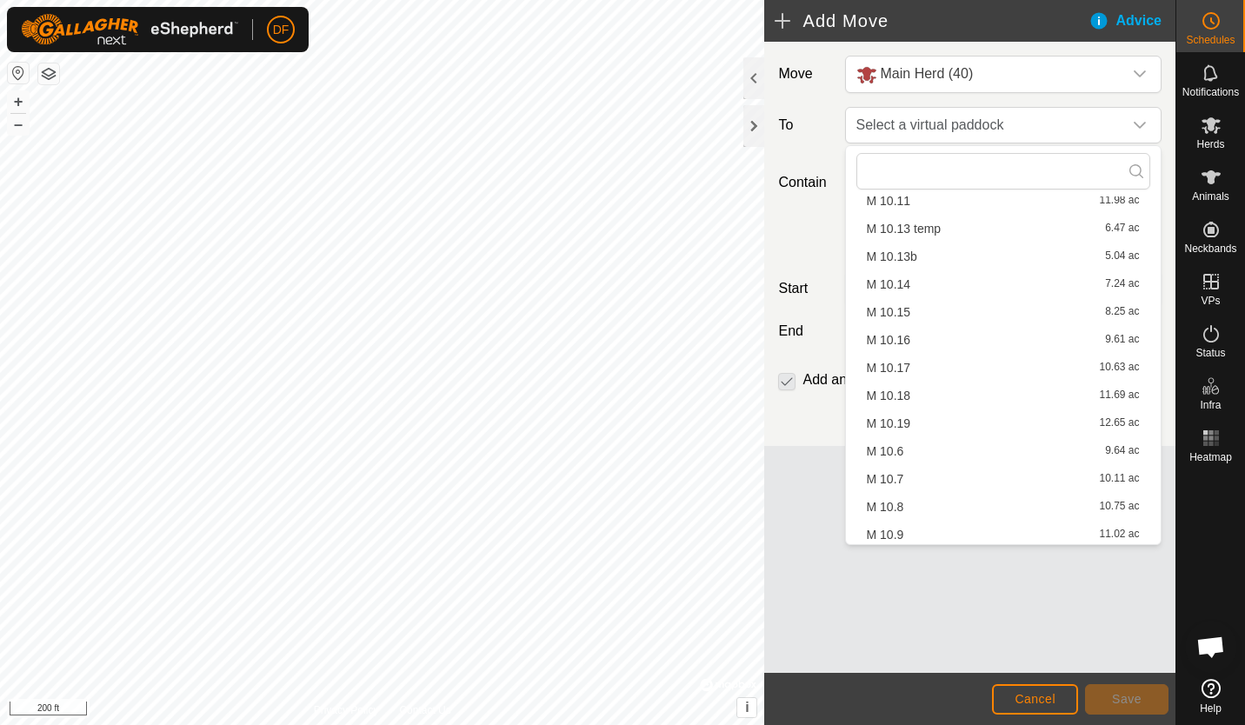
scroll to position [299, 0]
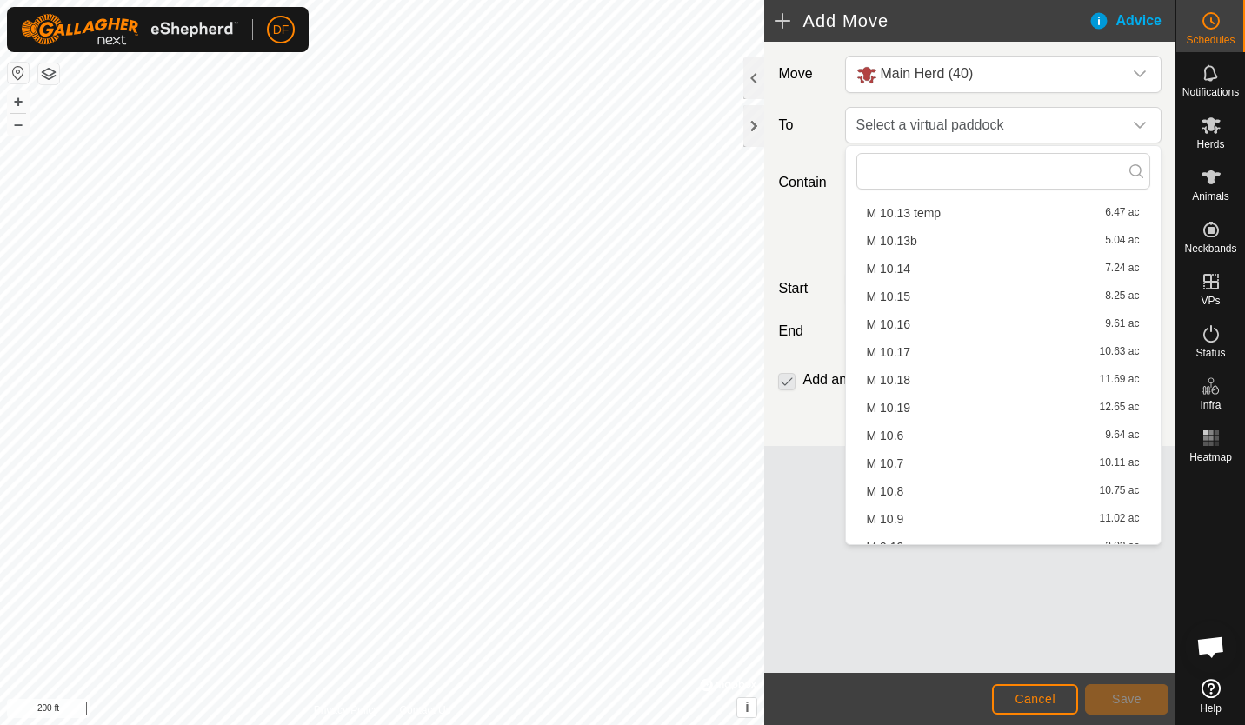
click at [899, 266] on li "M 10.14 7.24 ac" at bounding box center [1003, 269] width 294 height 26
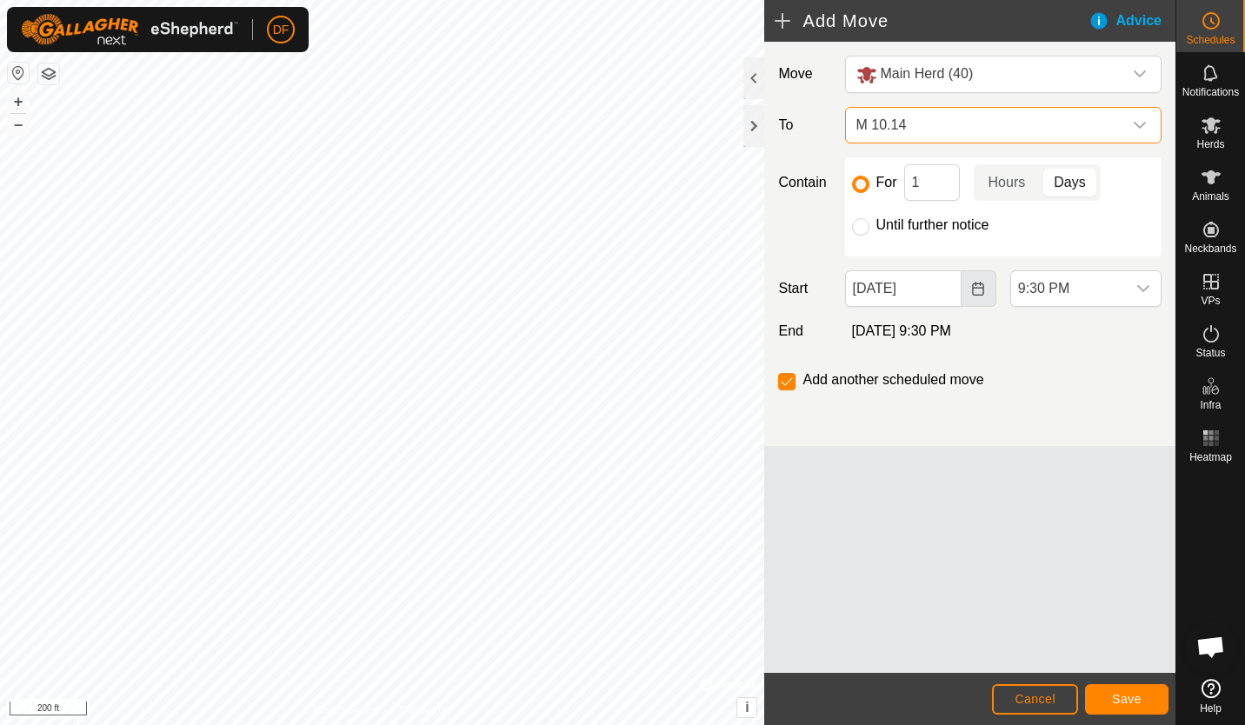
click at [982, 284] on icon "Choose Date" at bounding box center [978, 289] width 11 height 14
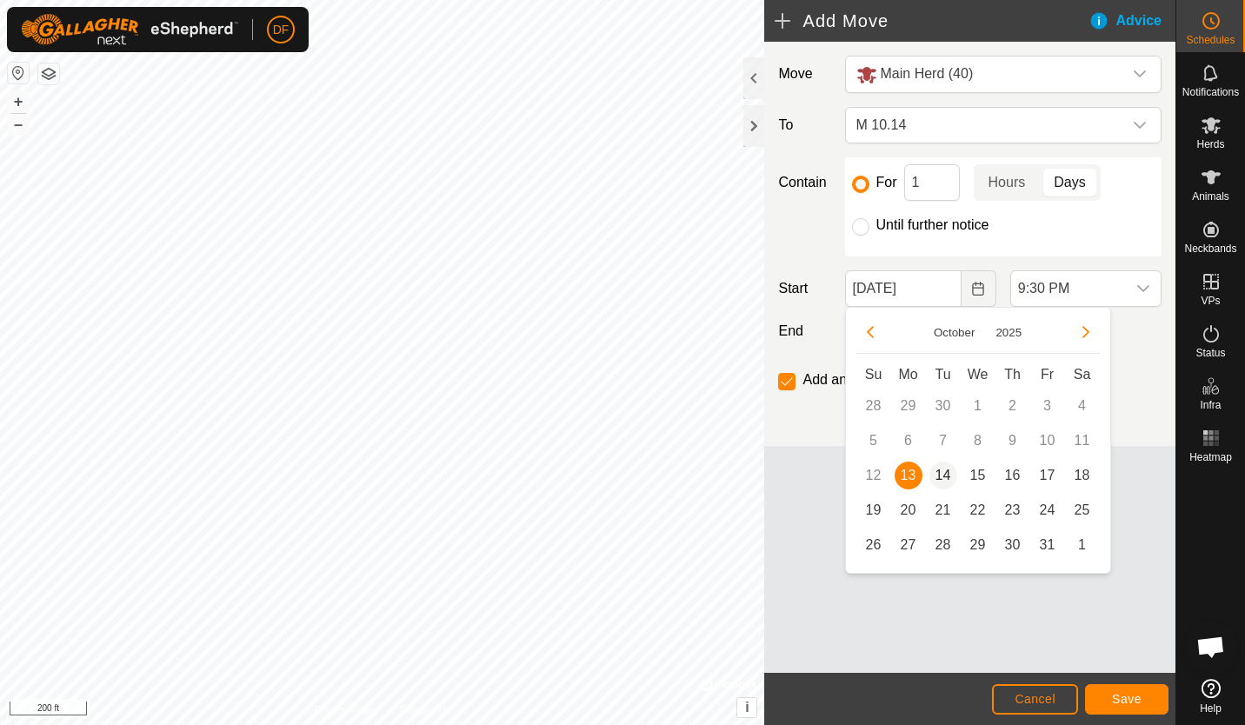
click at [947, 469] on span "14" at bounding box center [943, 476] width 28 height 28
type input "[DATE]"
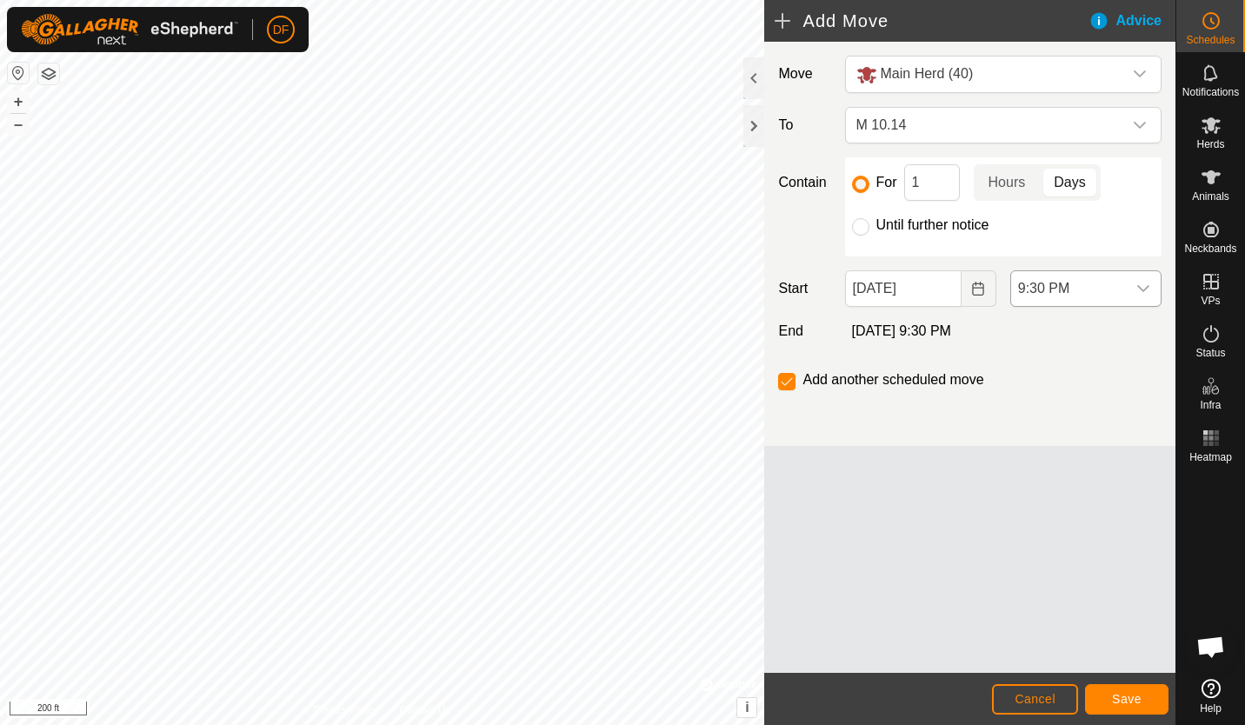
click at [1146, 290] on icon "dropdown trigger" at bounding box center [1143, 289] width 14 height 14
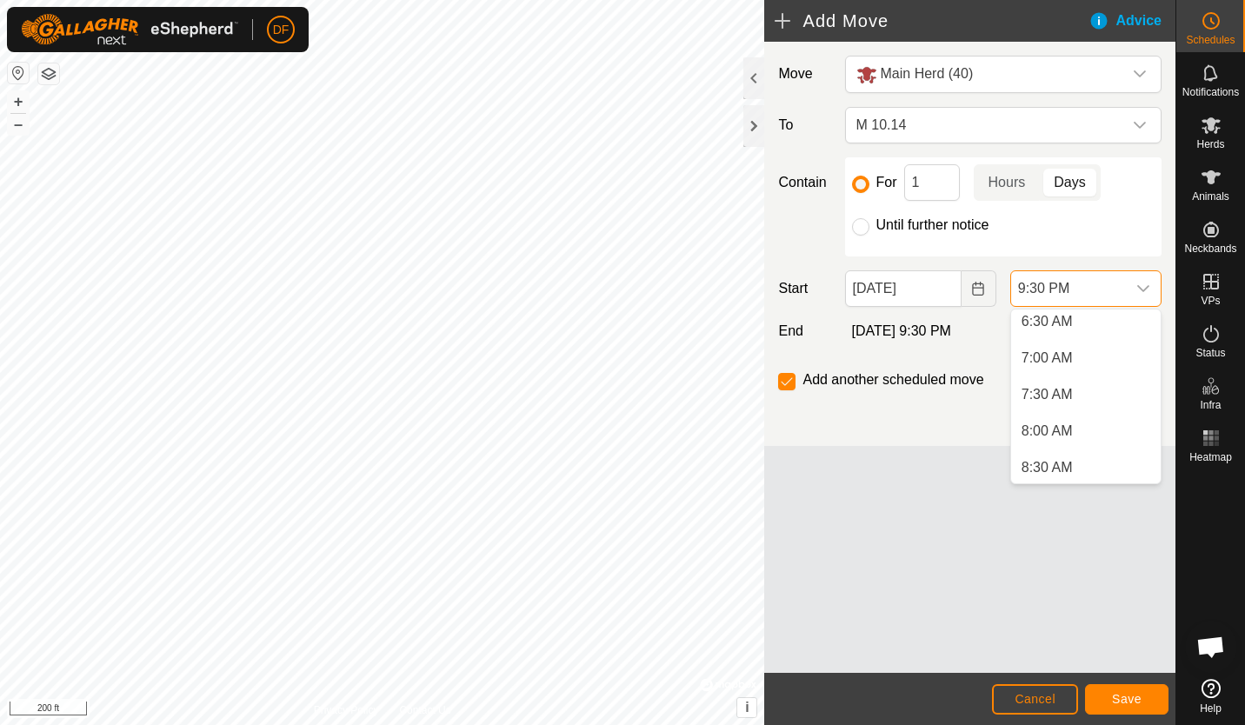
scroll to position [463, 0]
click at [1086, 380] on li "7:00 AM" at bounding box center [1086, 375] width 150 height 35
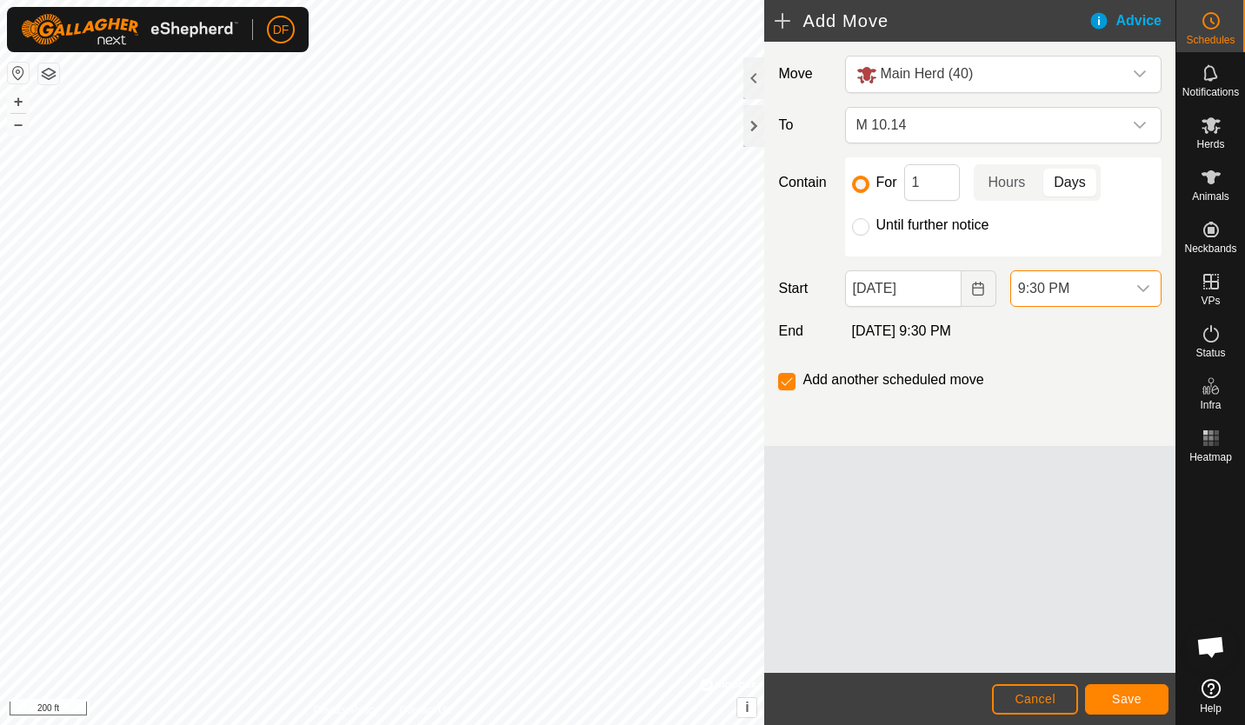
scroll to position [1431, 0]
click at [1120, 691] on button "Save" at bounding box center [1126, 699] width 83 height 30
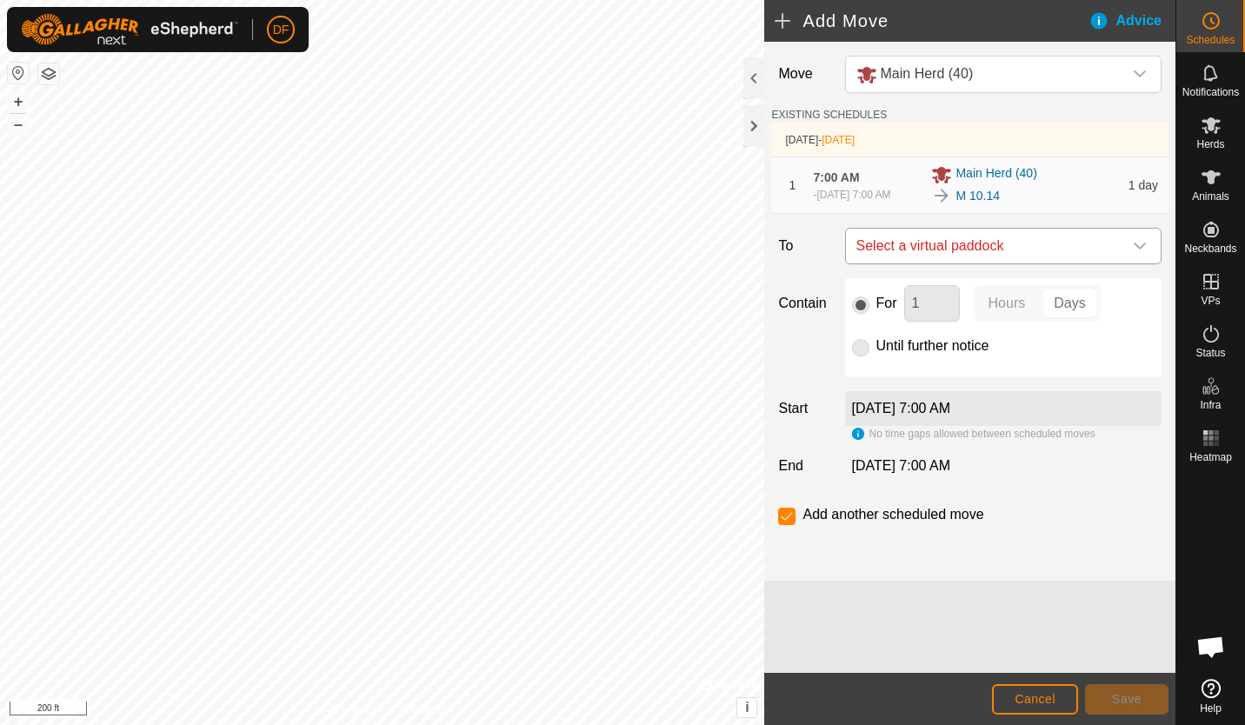
click at [1141, 244] on icon "dropdown trigger" at bounding box center [1140, 246] width 14 height 14
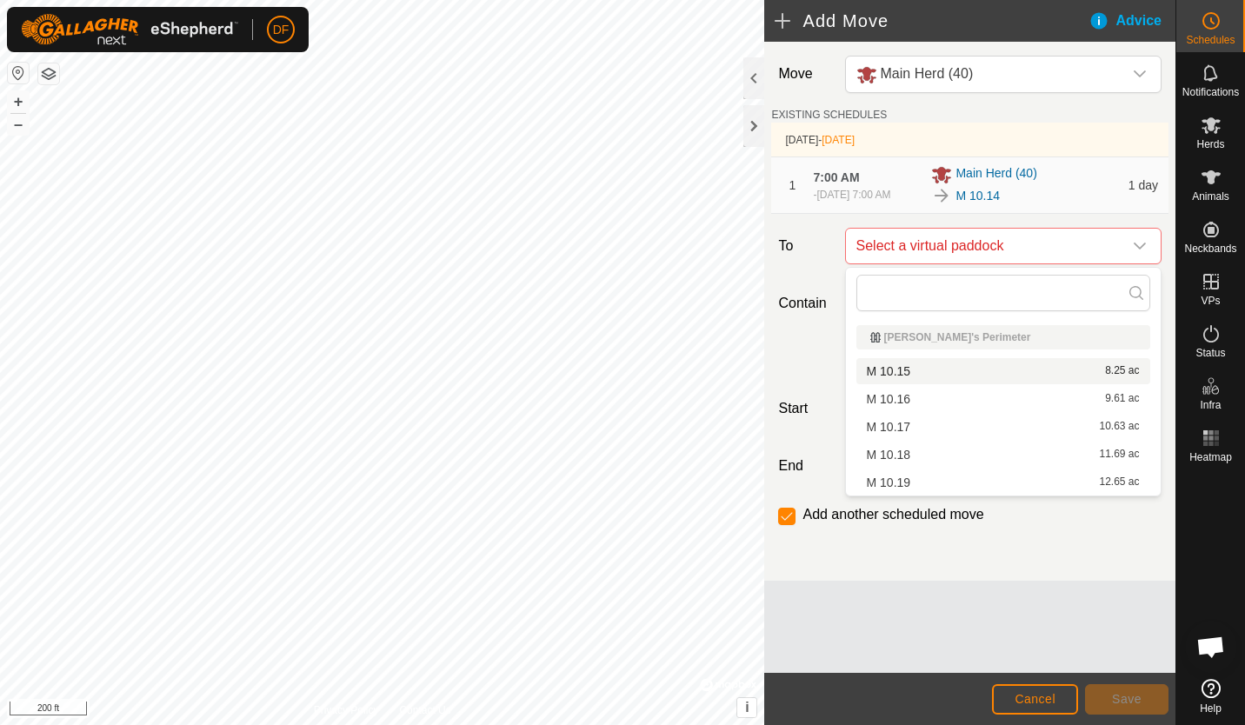
click at [905, 370] on li "M 10.15 8.25 ac" at bounding box center [1003, 371] width 294 height 26
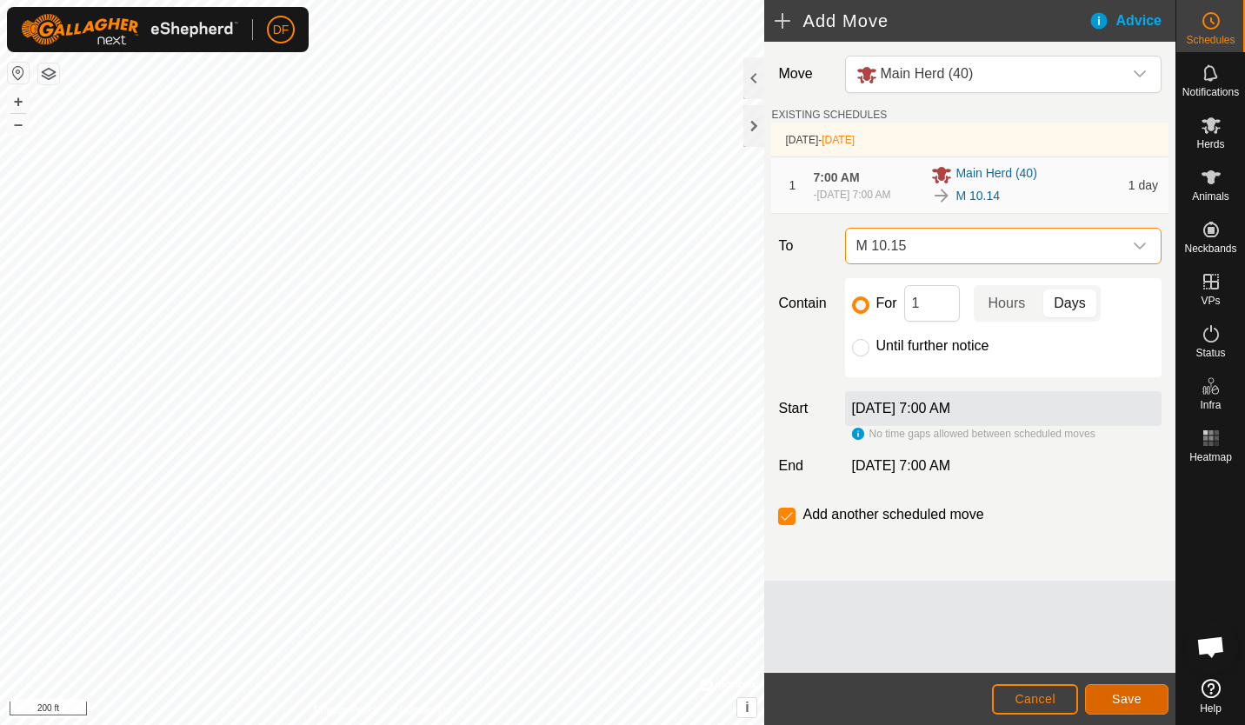
click at [1116, 698] on span "Save" at bounding box center [1127, 699] width 30 height 14
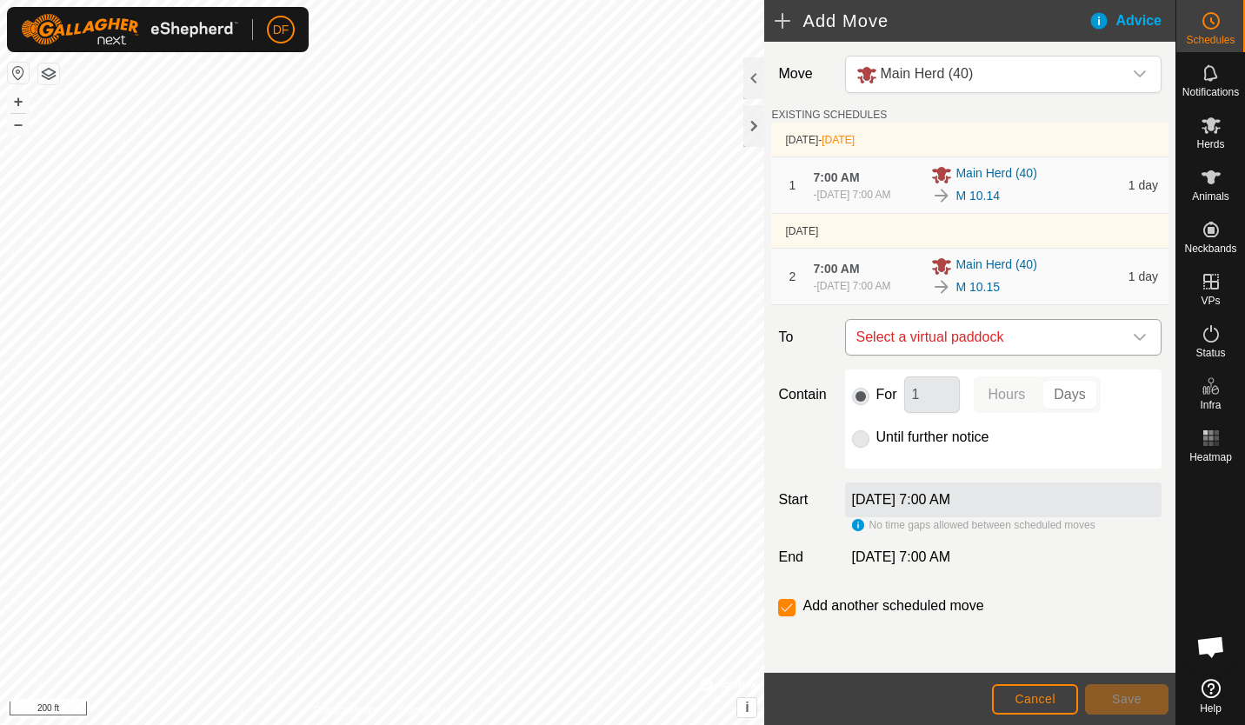
click at [1145, 334] on icon "dropdown trigger" at bounding box center [1140, 337] width 14 height 14
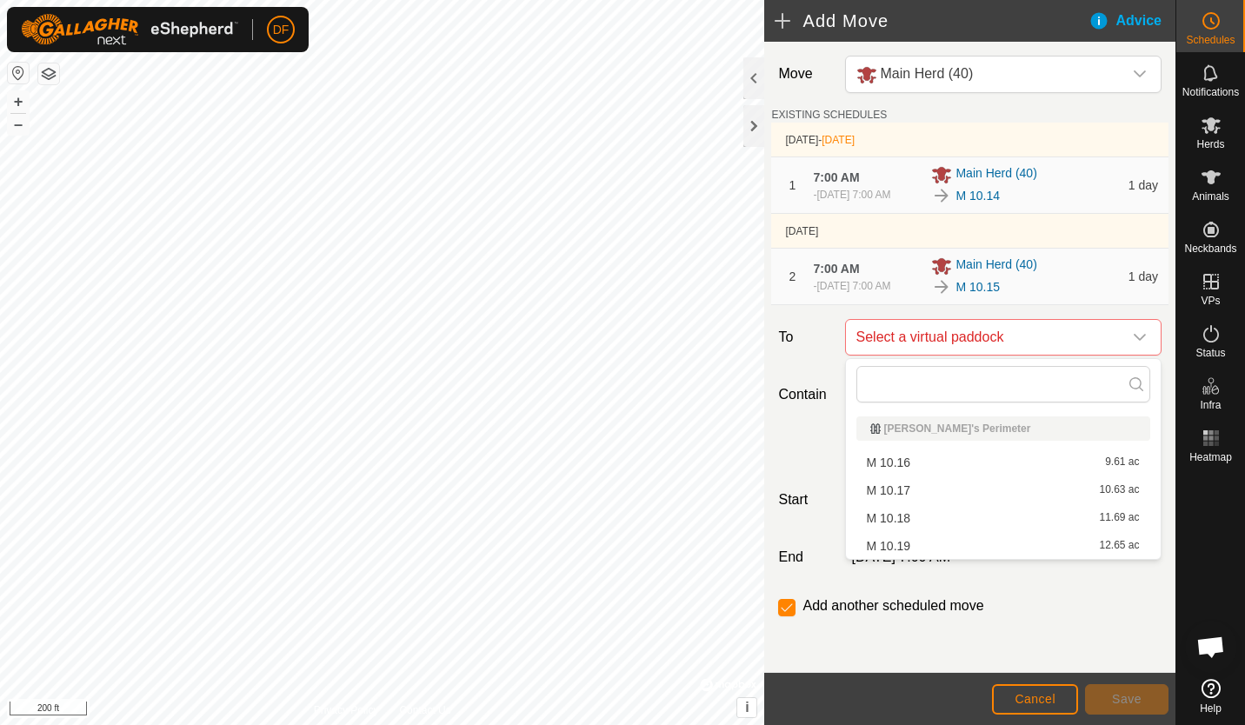
click at [918, 456] on li "M 10.16 9.61 ac" at bounding box center [1003, 463] width 294 height 26
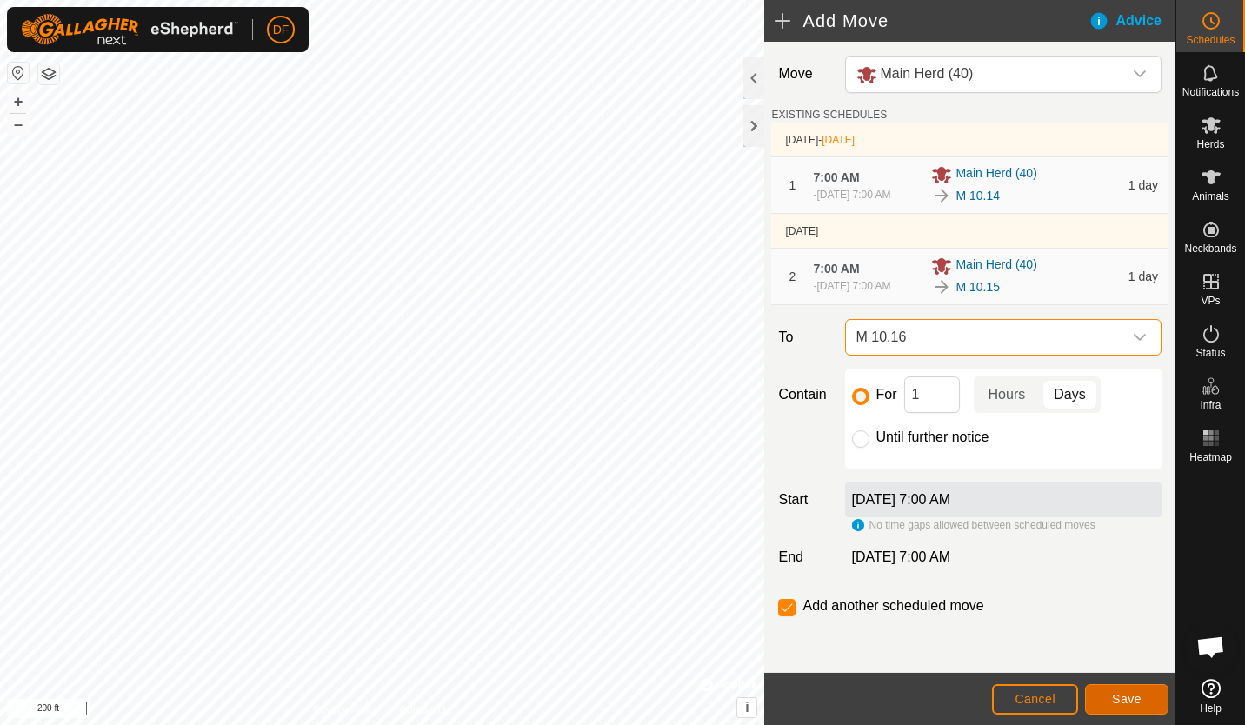
click at [1125, 704] on span "Save" at bounding box center [1127, 699] width 30 height 14
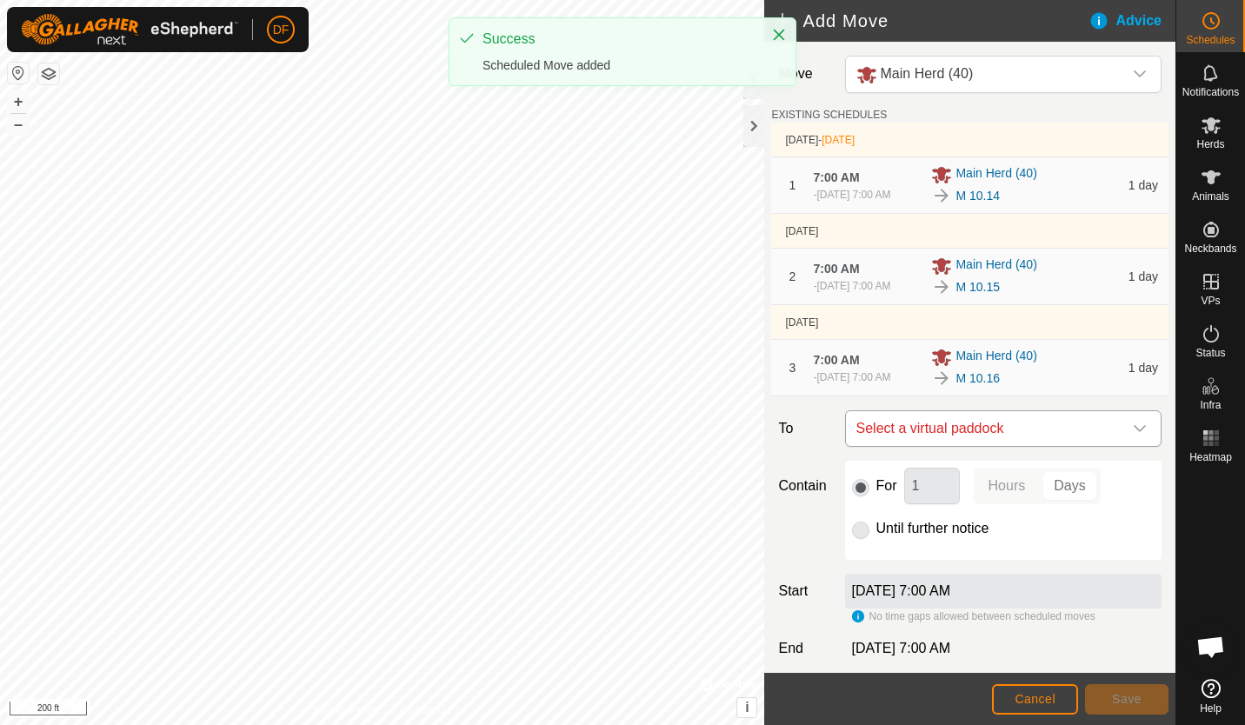
click at [1133, 434] on icon "dropdown trigger" at bounding box center [1140, 429] width 14 height 14
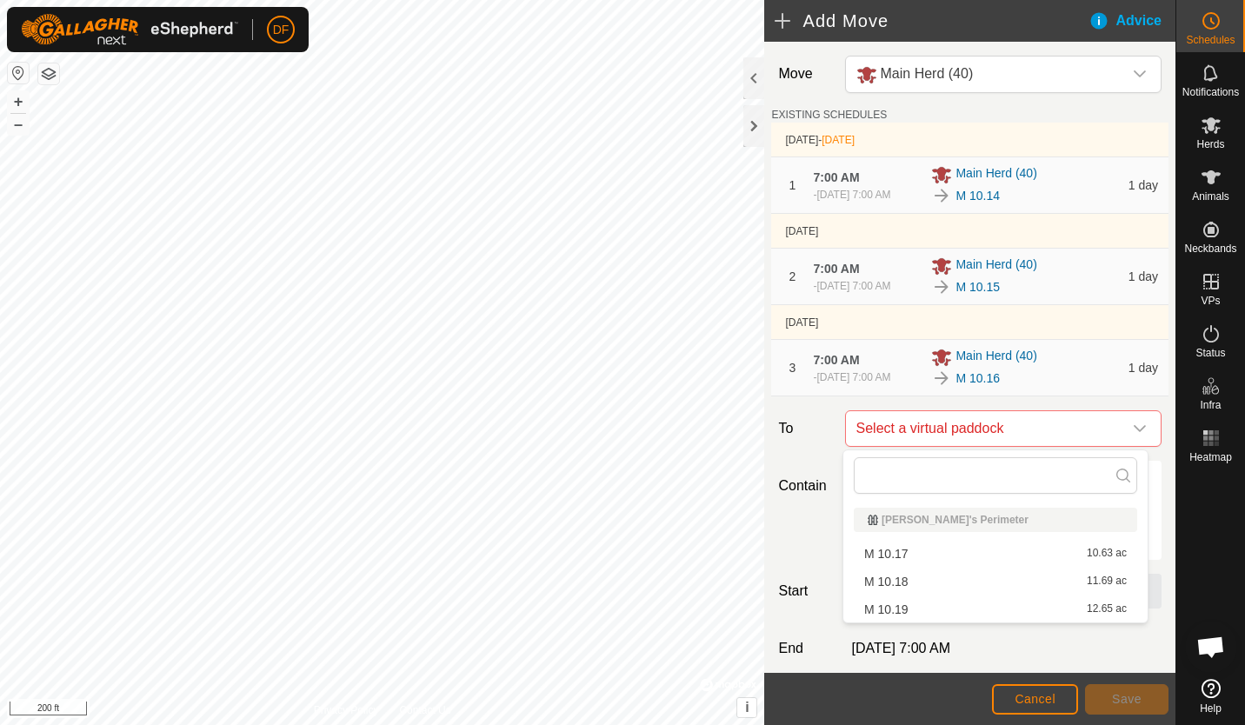
click at [954, 551] on li "M 10.17 10.63 ac" at bounding box center [995, 554] width 283 height 26
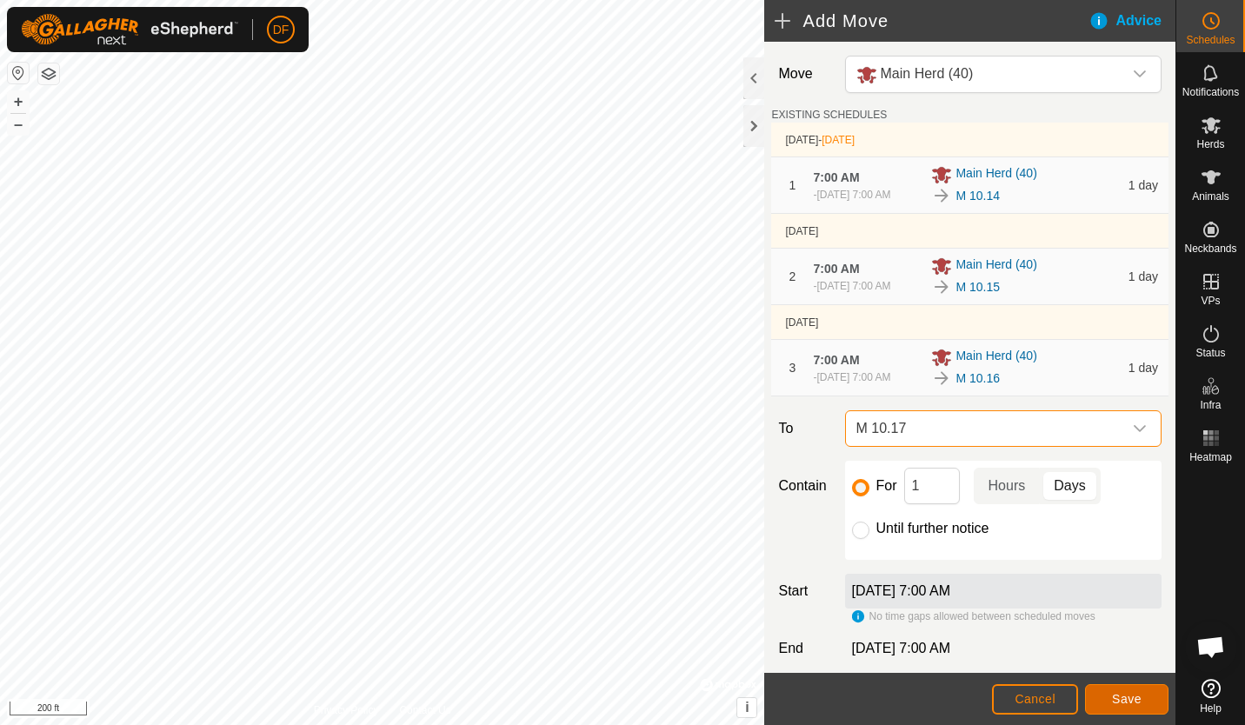
click at [1121, 703] on span "Save" at bounding box center [1127, 699] width 30 height 14
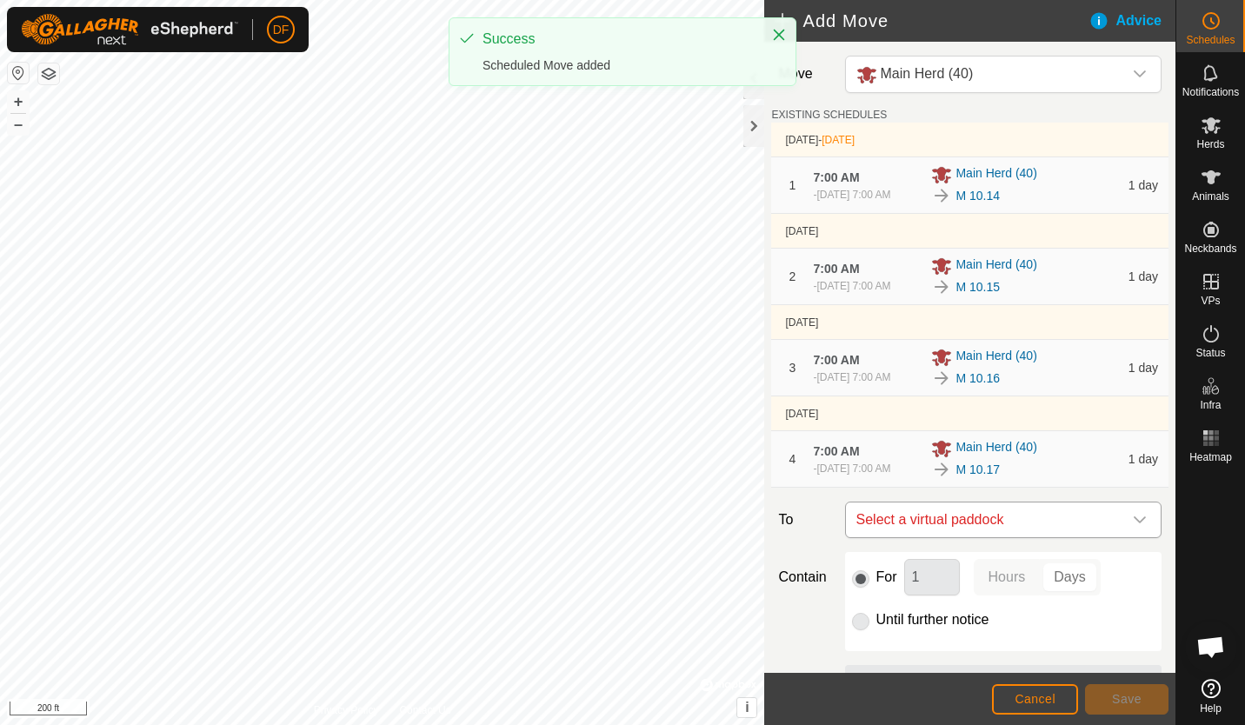
click at [1133, 525] on icon "dropdown trigger" at bounding box center [1140, 520] width 14 height 14
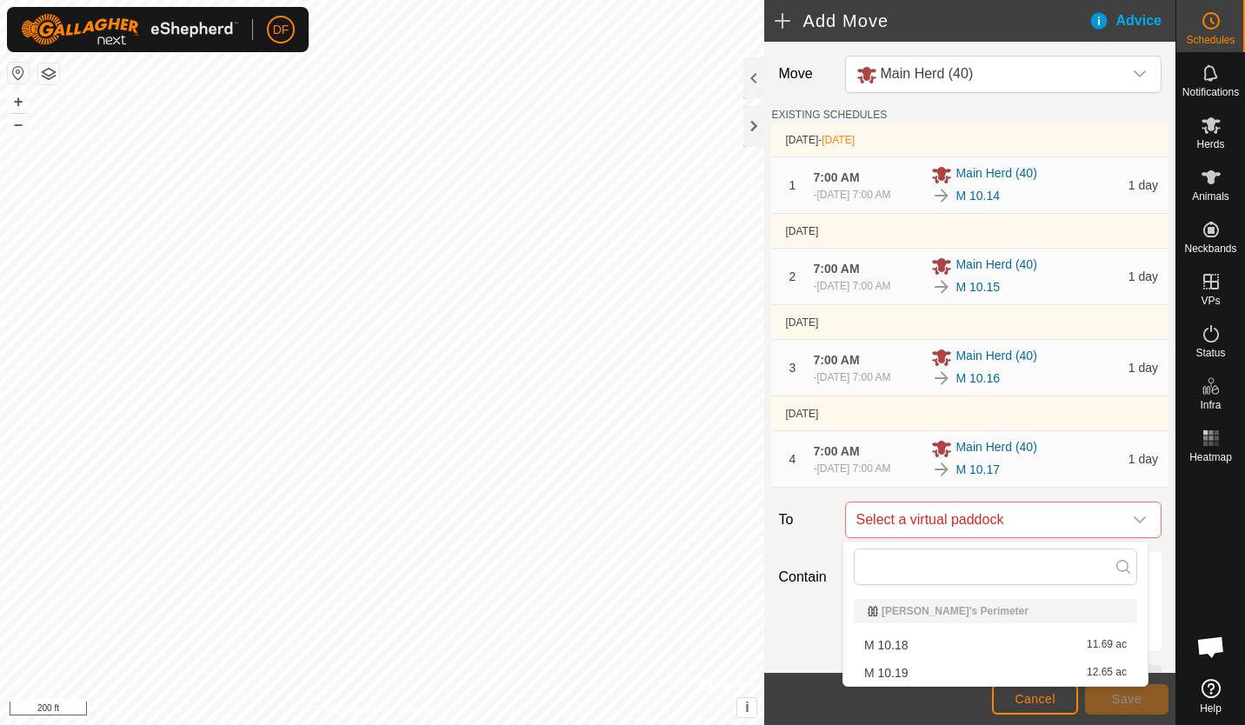
click at [932, 646] on li "M 10.18 11.69 ac" at bounding box center [995, 645] width 283 height 26
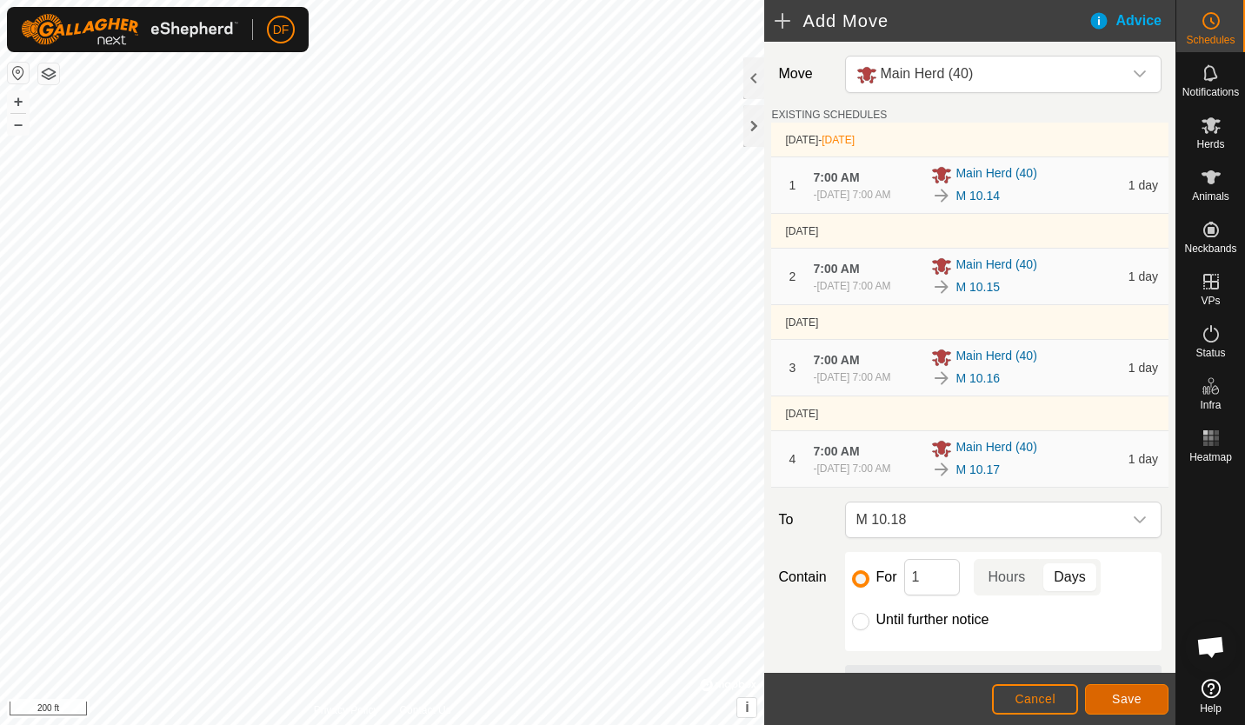
click at [1121, 692] on span "Save" at bounding box center [1127, 699] width 30 height 14
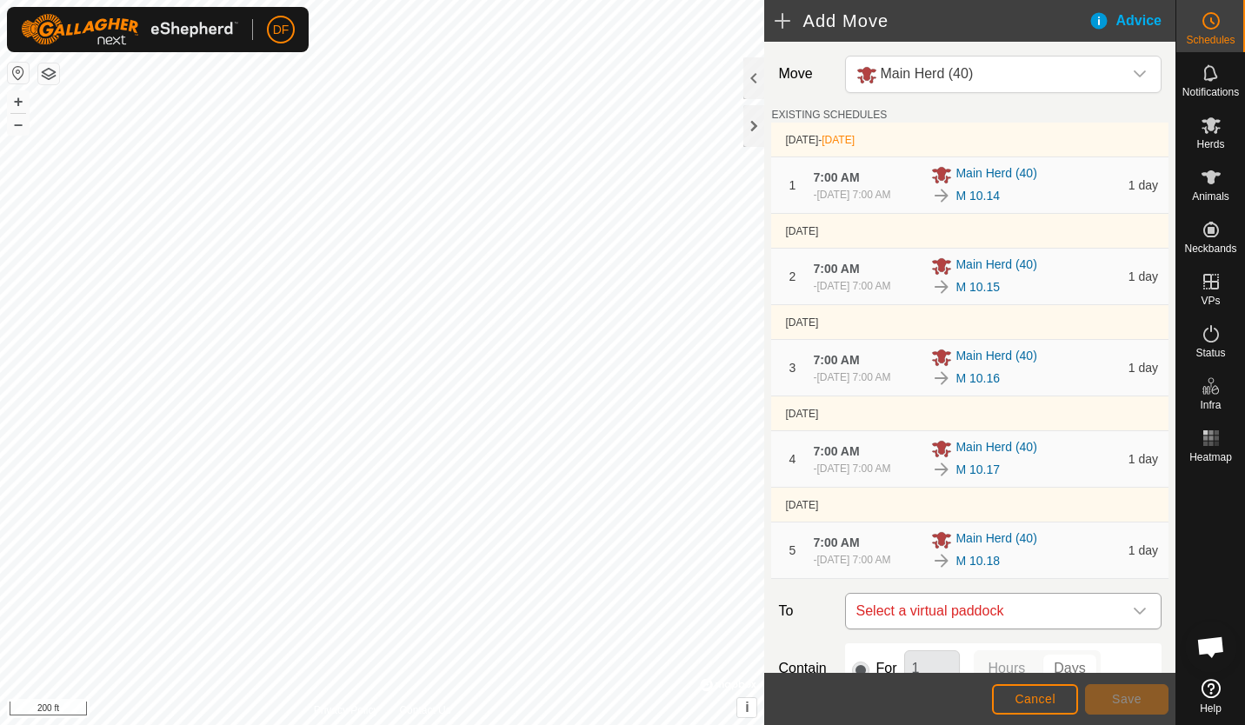
click at [1134, 611] on icon "dropdown trigger" at bounding box center [1140, 611] width 12 height 7
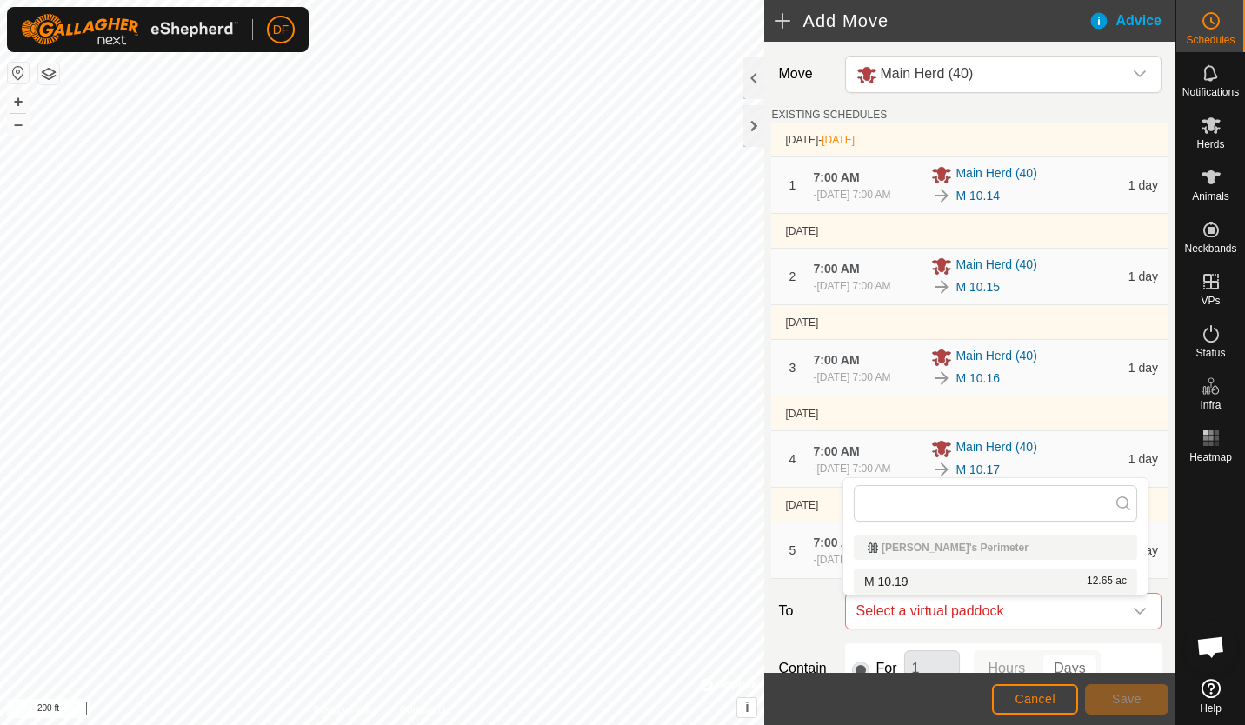
click at [971, 583] on li "M 10.19 12.65 ac" at bounding box center [995, 582] width 283 height 26
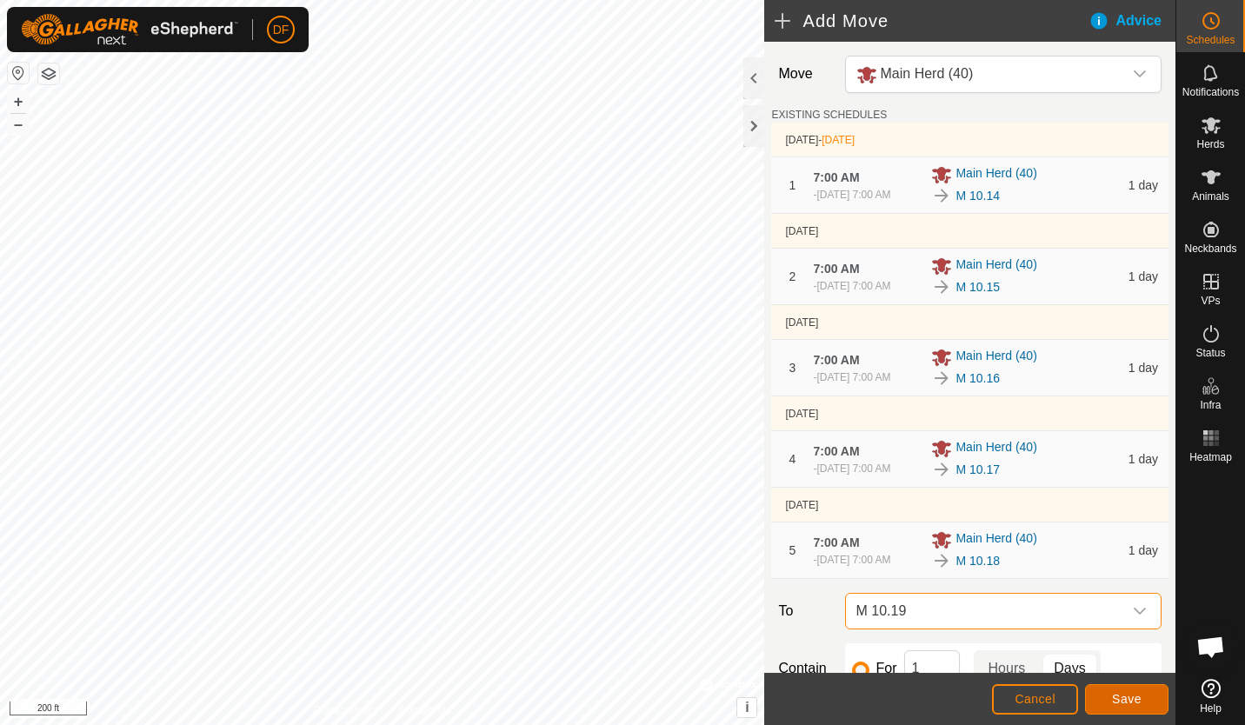
click at [1131, 703] on span "Save" at bounding box center [1127, 699] width 30 height 14
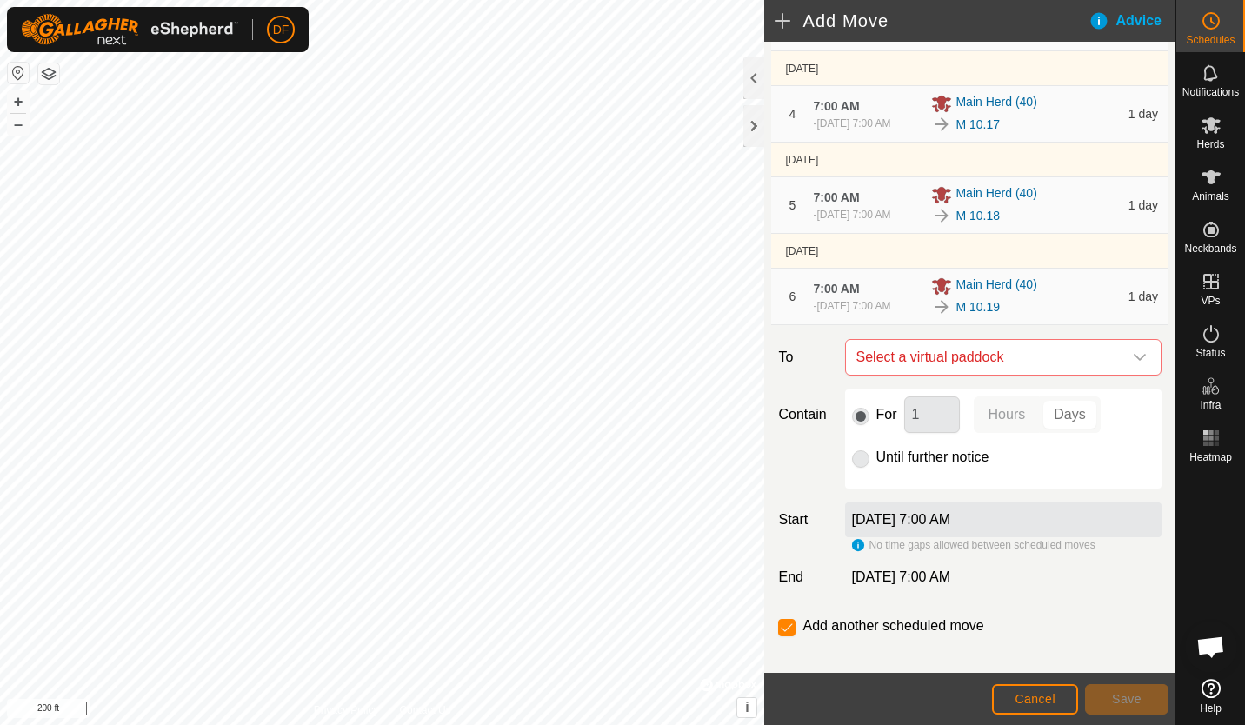
scroll to position [365, 0]
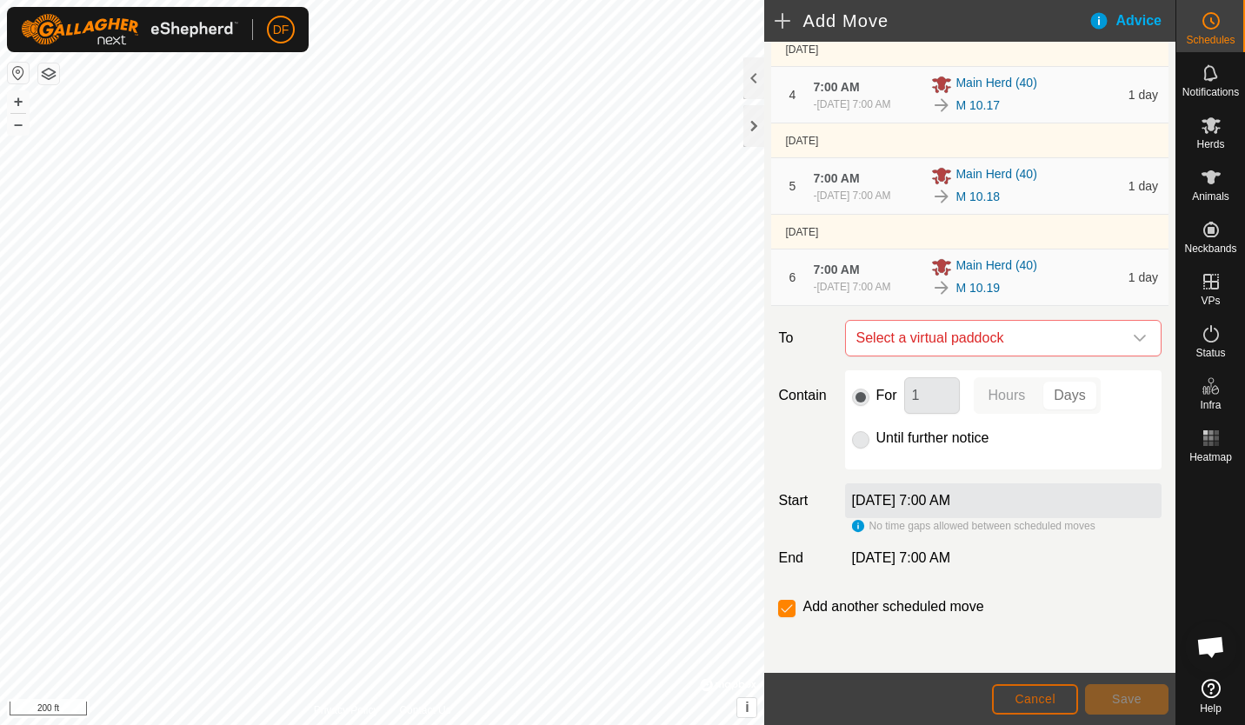
click at [1020, 698] on span "Cancel" at bounding box center [1035, 699] width 41 height 14
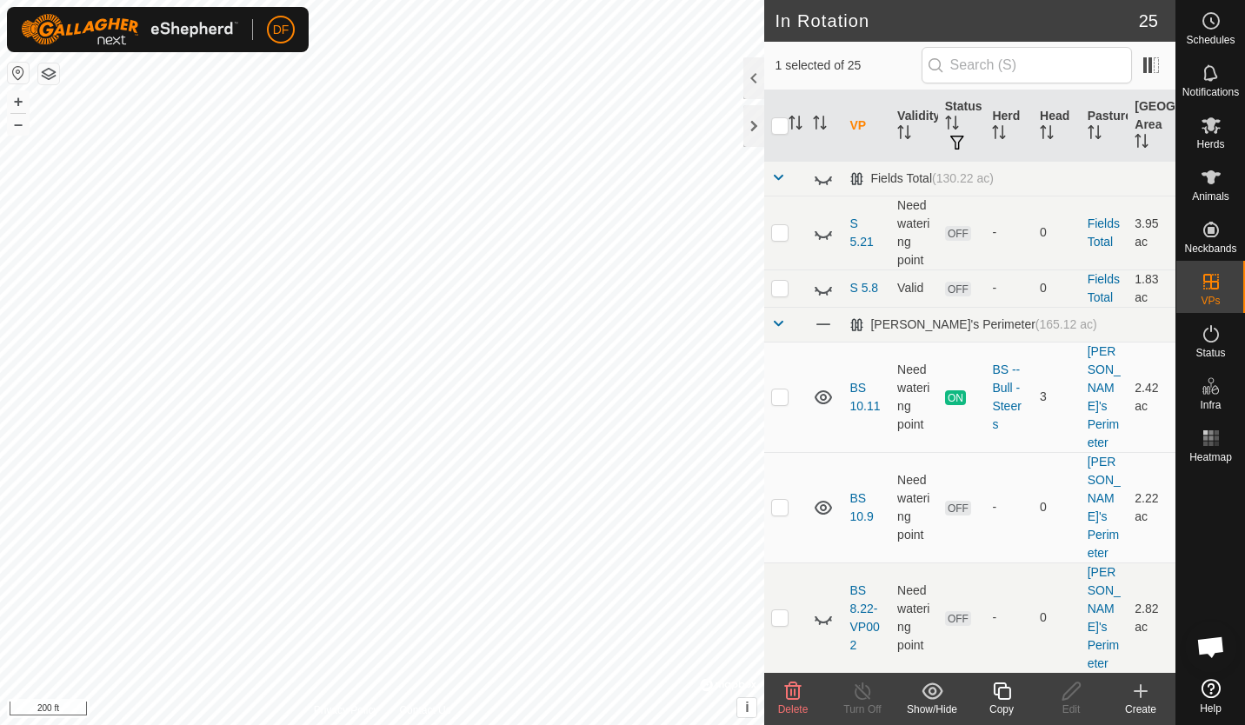
click at [1003, 696] on icon at bounding box center [1002, 691] width 22 height 21
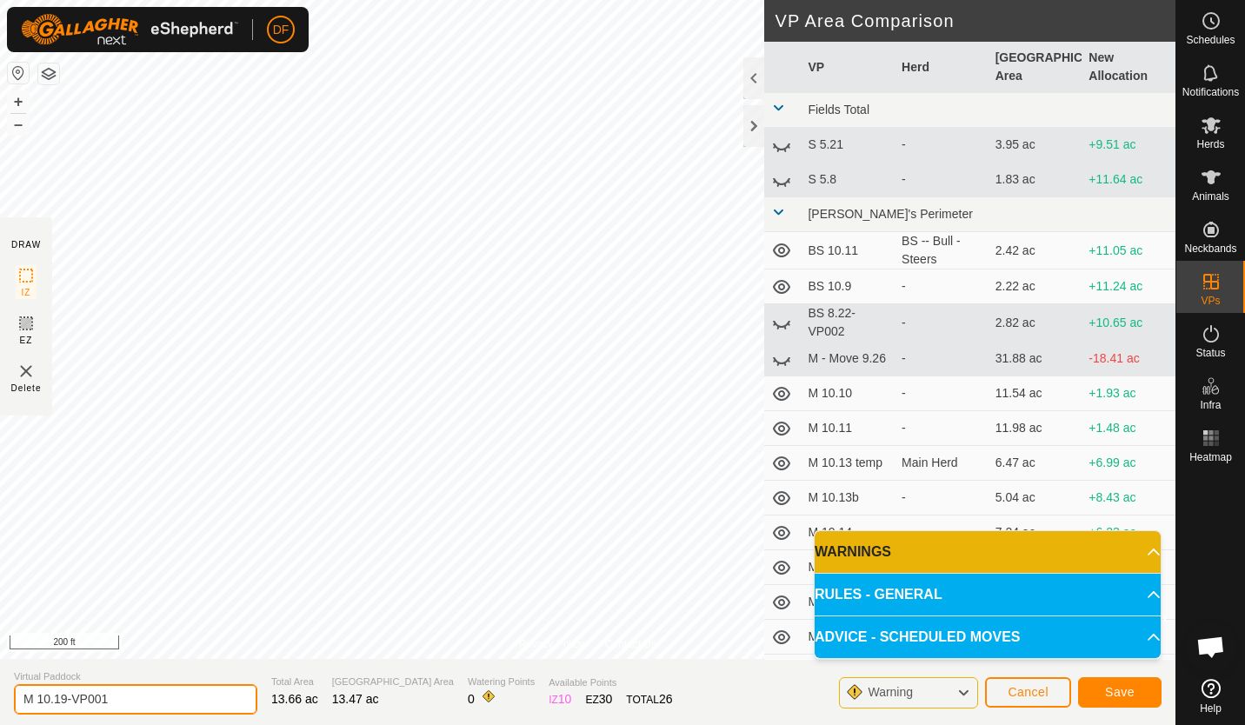
drag, startPoint x: 122, startPoint y: 699, endPoint x: 70, endPoint y: 698, distance: 52.2
click at [70, 698] on input "M 10.19-VP001" at bounding box center [135, 699] width 243 height 30
type input "M 10.20"
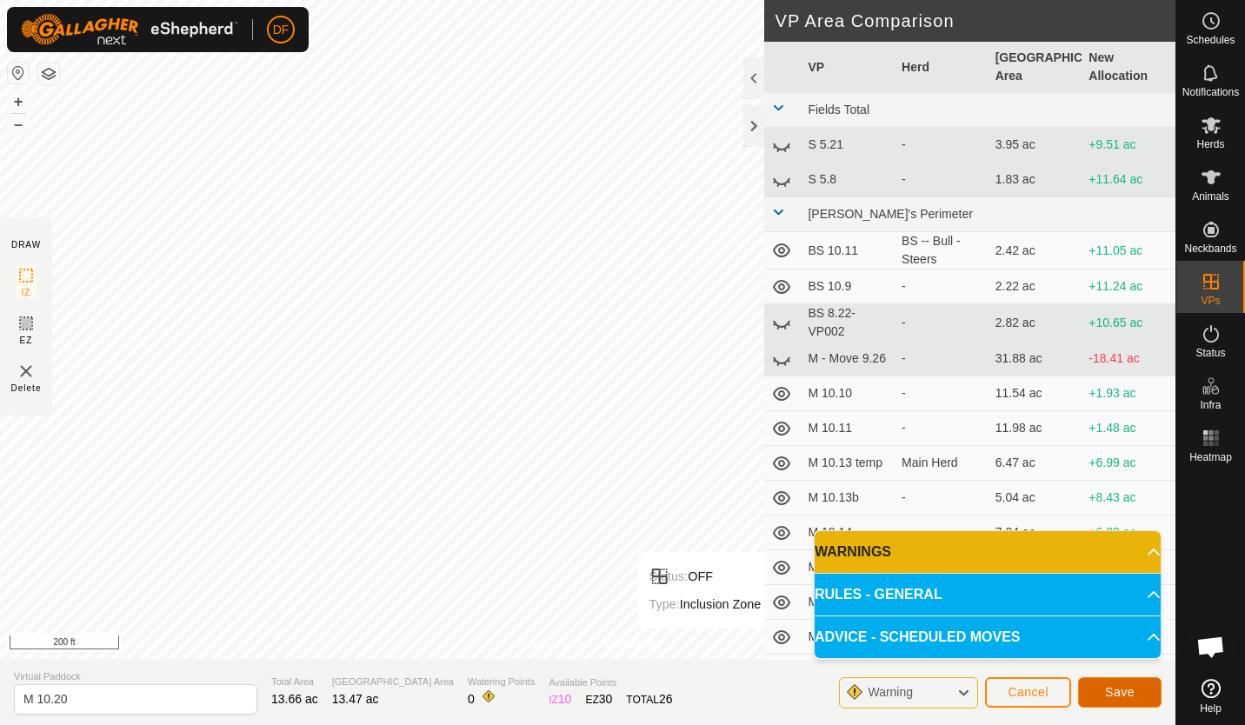
click at [1119, 690] on span "Save" at bounding box center [1120, 692] width 30 height 14
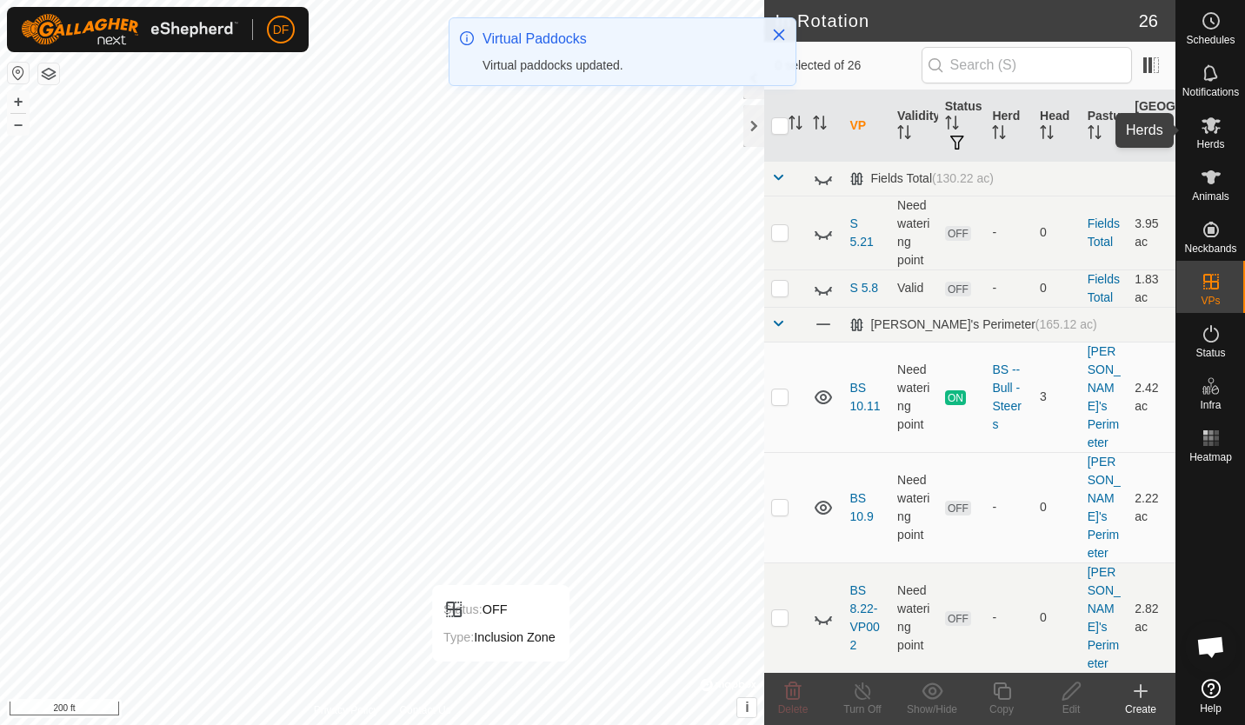
click at [1207, 126] on icon at bounding box center [1211, 125] width 21 height 21
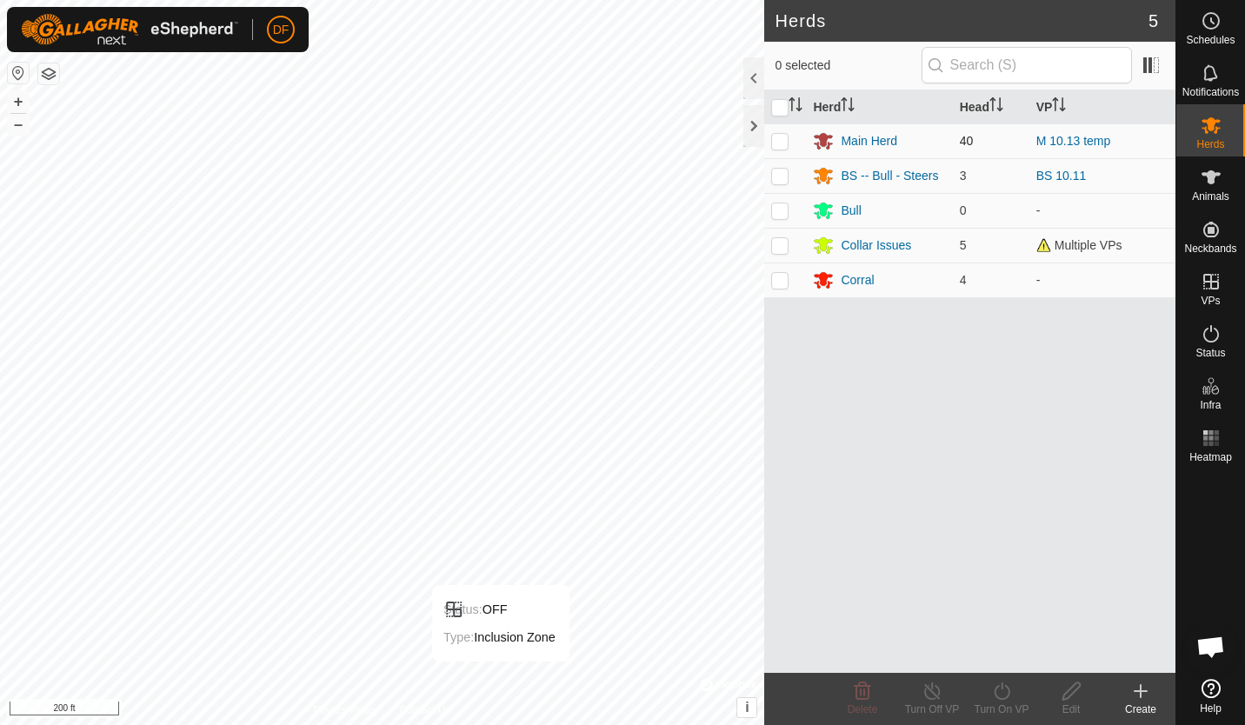
click at [782, 140] on p-checkbox at bounding box center [779, 141] width 17 height 14
checkbox input "true"
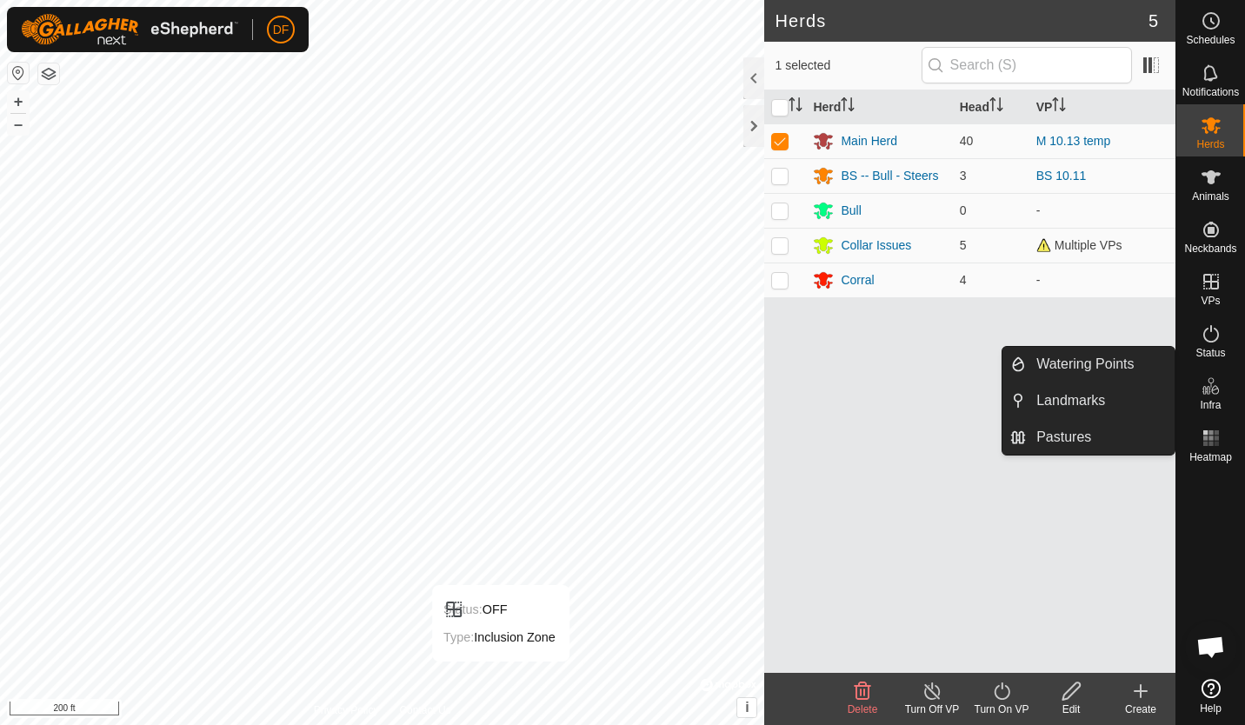
click at [1004, 692] on icon at bounding box center [1002, 691] width 22 height 21
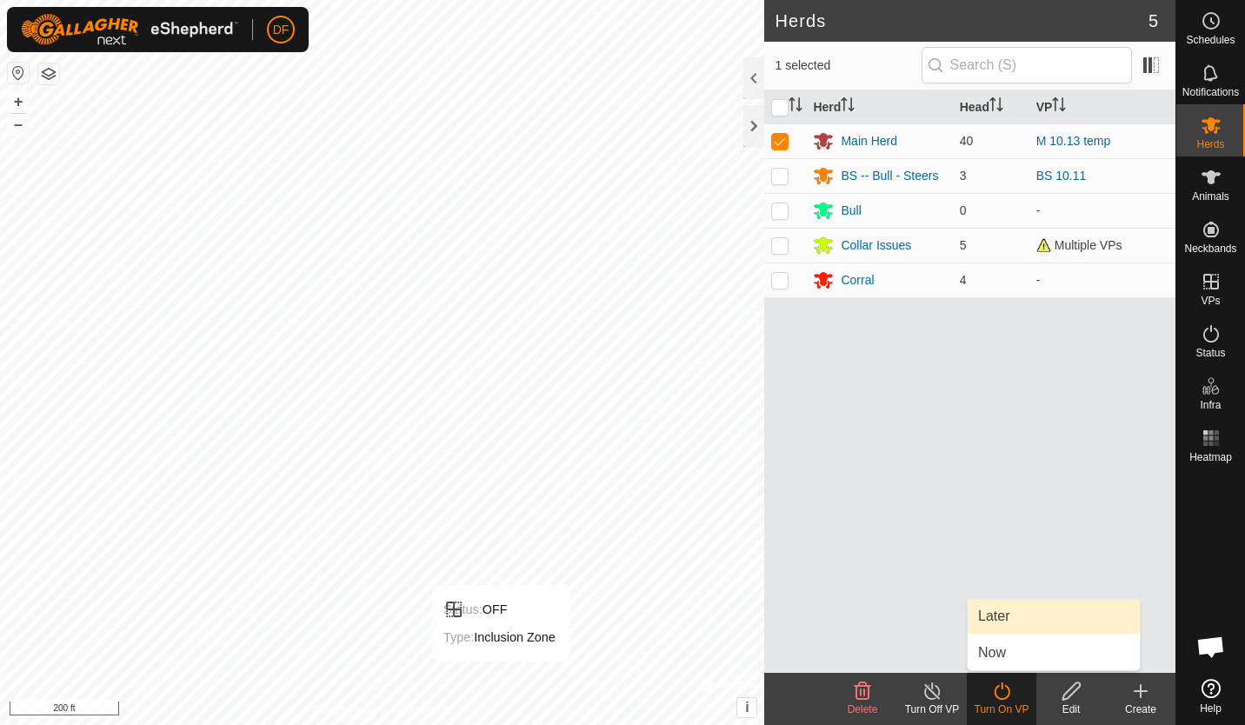
click at [998, 621] on link "Later" at bounding box center [1054, 616] width 172 height 35
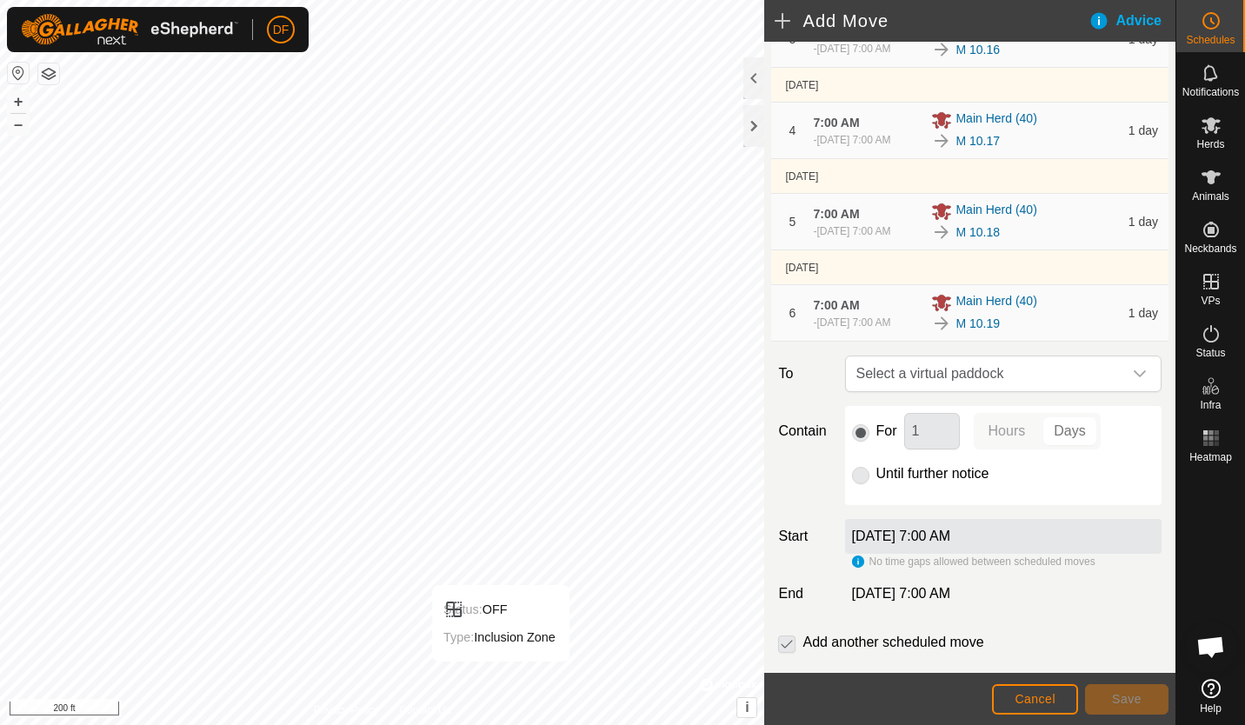
scroll to position [365, 0]
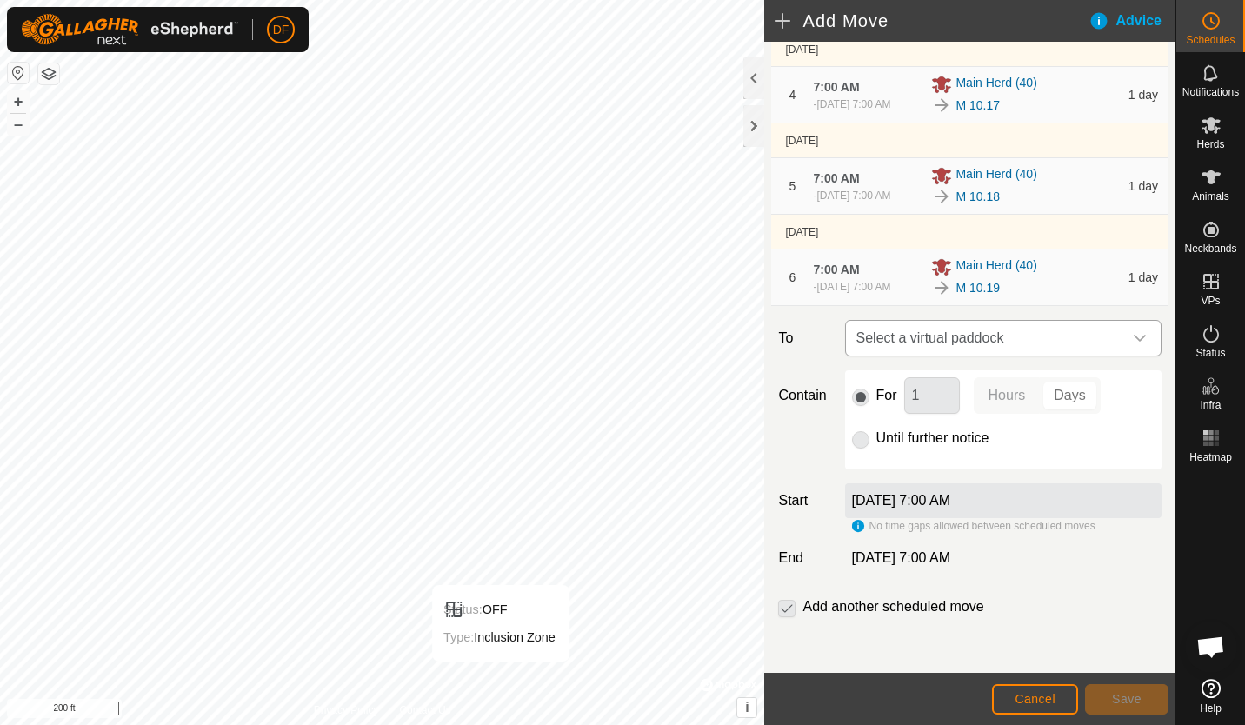
click at [1133, 336] on icon "dropdown trigger" at bounding box center [1140, 338] width 14 height 14
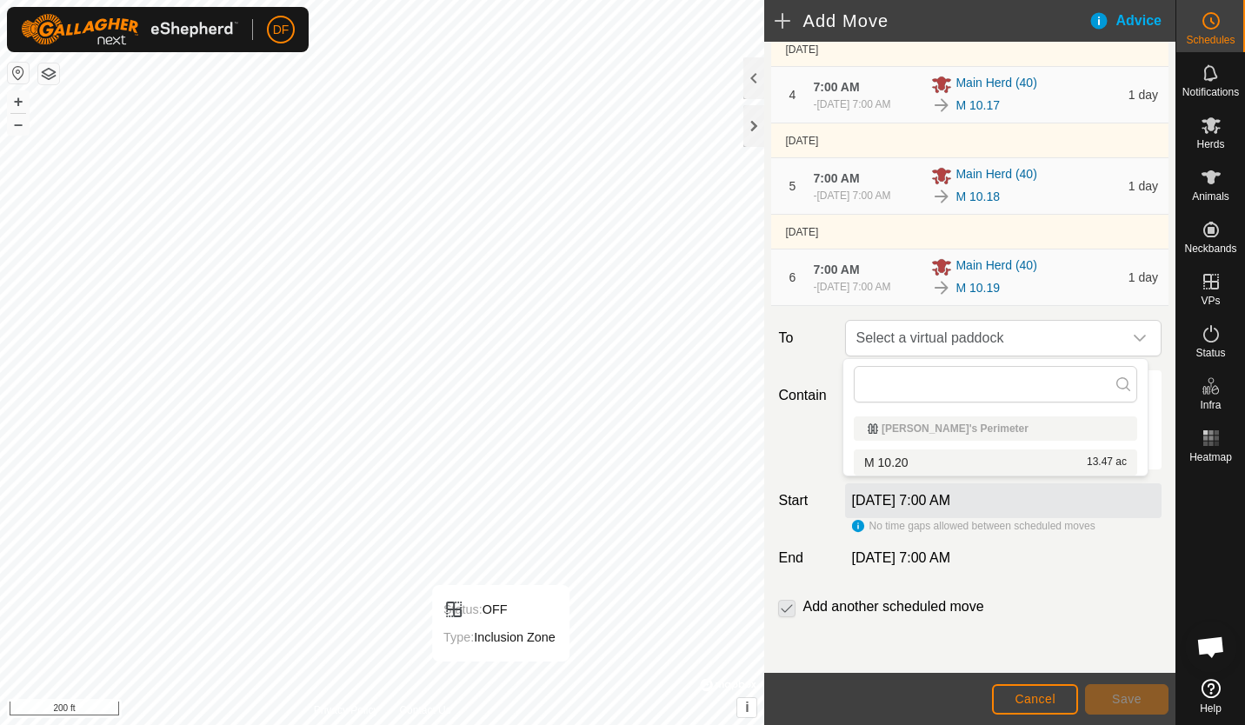
click at [930, 457] on li "M 10.20 13.47 ac" at bounding box center [995, 463] width 283 height 26
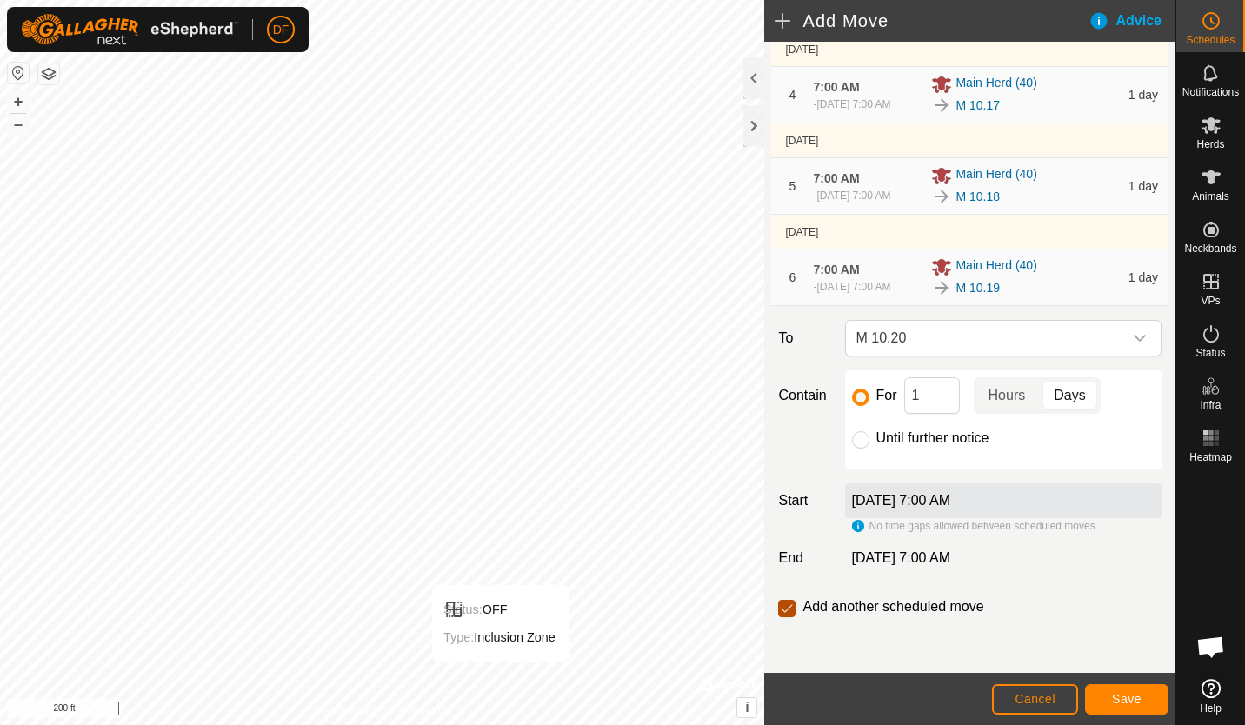
click at [786, 607] on input "checkbox" at bounding box center [786, 608] width 17 height 17
checkbox input "false"
click at [860, 436] on input "Until further notice" at bounding box center [860, 439] width 17 height 17
radio input "true"
click at [1125, 695] on span "Save" at bounding box center [1127, 699] width 30 height 14
